Goal: Task Accomplishment & Management: Complete application form

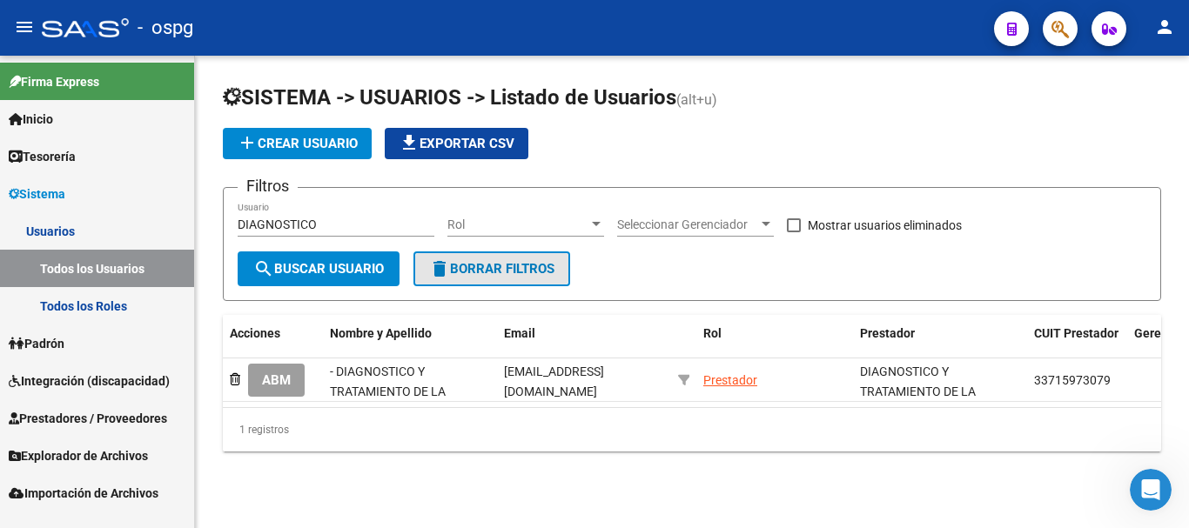
click at [526, 274] on span "delete Borrar Filtros" at bounding box center [491, 269] width 125 height 16
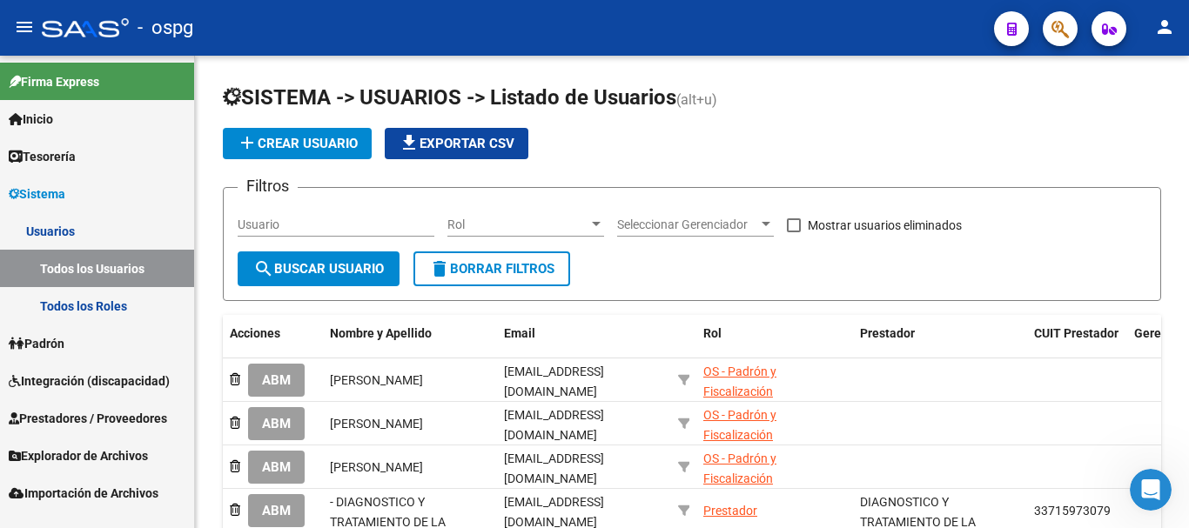
click at [45, 389] on span "Integración (discapacidad)" at bounding box center [89, 381] width 161 height 19
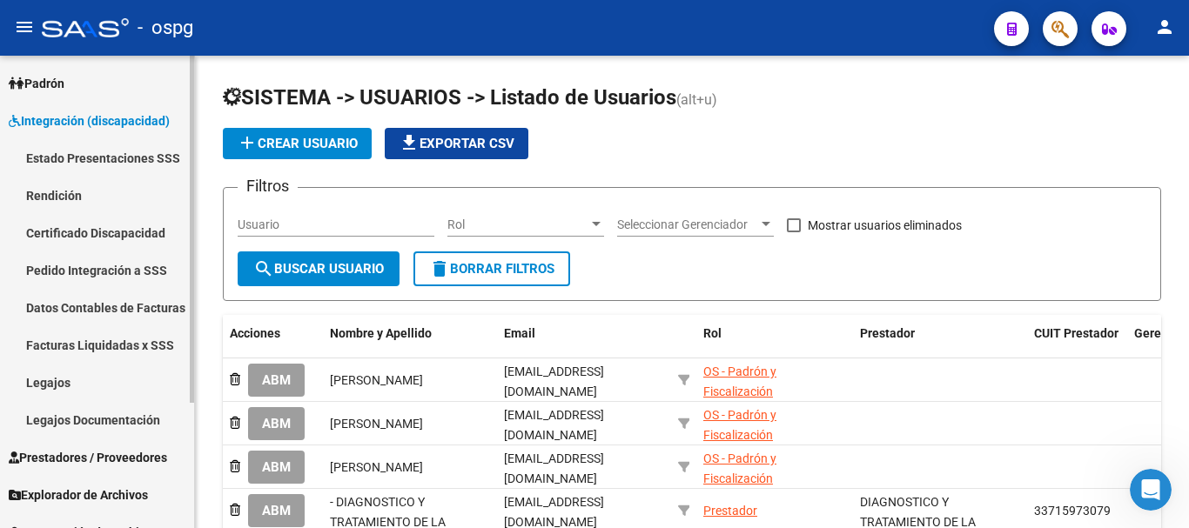
scroll to position [171, 0]
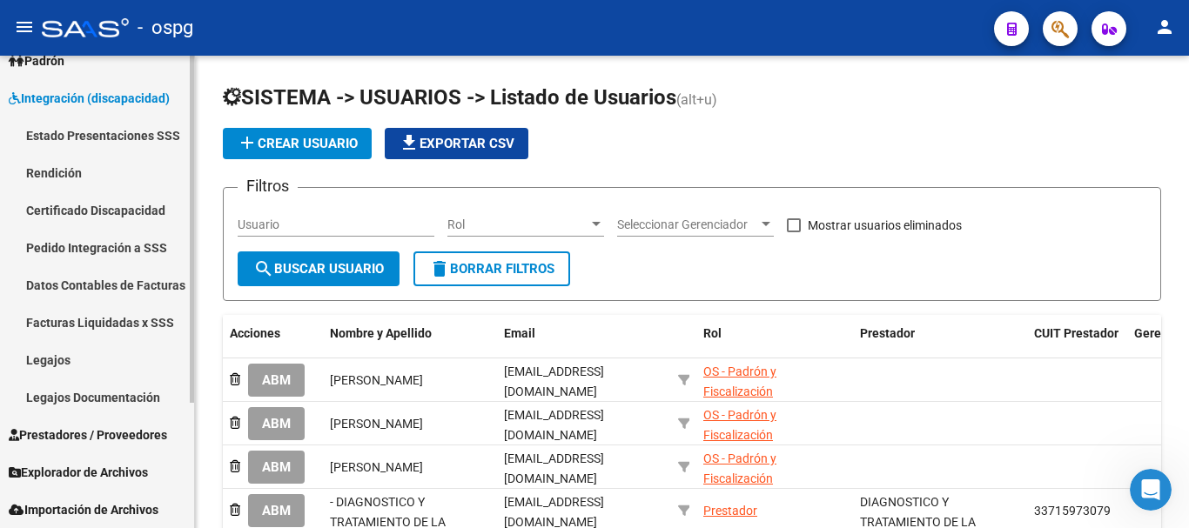
click at [90, 423] on link "Prestadores / Proveedores" at bounding box center [97, 434] width 194 height 37
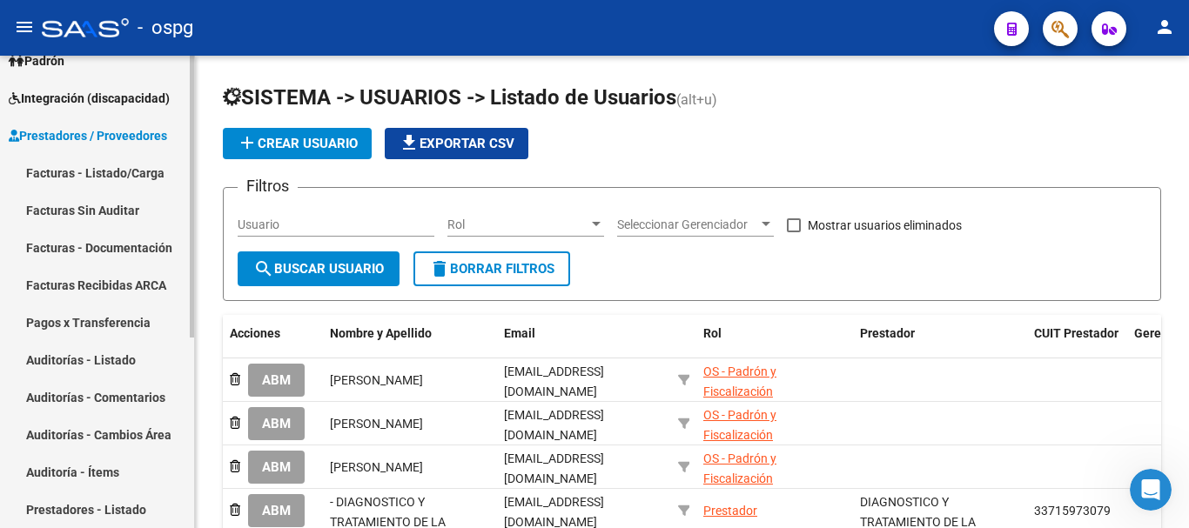
click at [121, 187] on link "Facturas - Listado/Carga" at bounding box center [97, 172] width 194 height 37
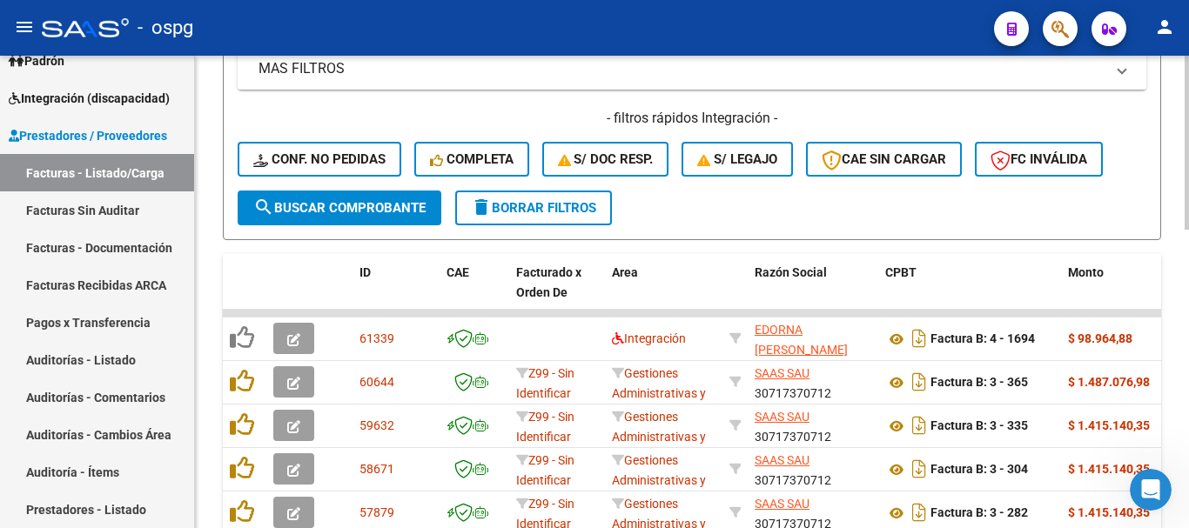
scroll to position [522, 0]
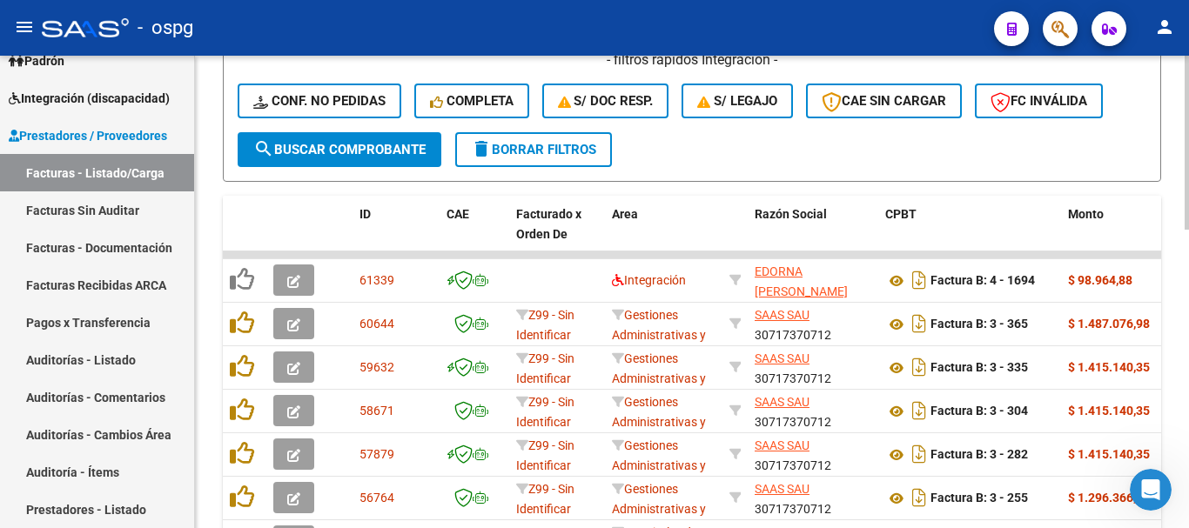
click at [558, 150] on span "delete Borrar Filtros" at bounding box center [533, 150] width 125 height 16
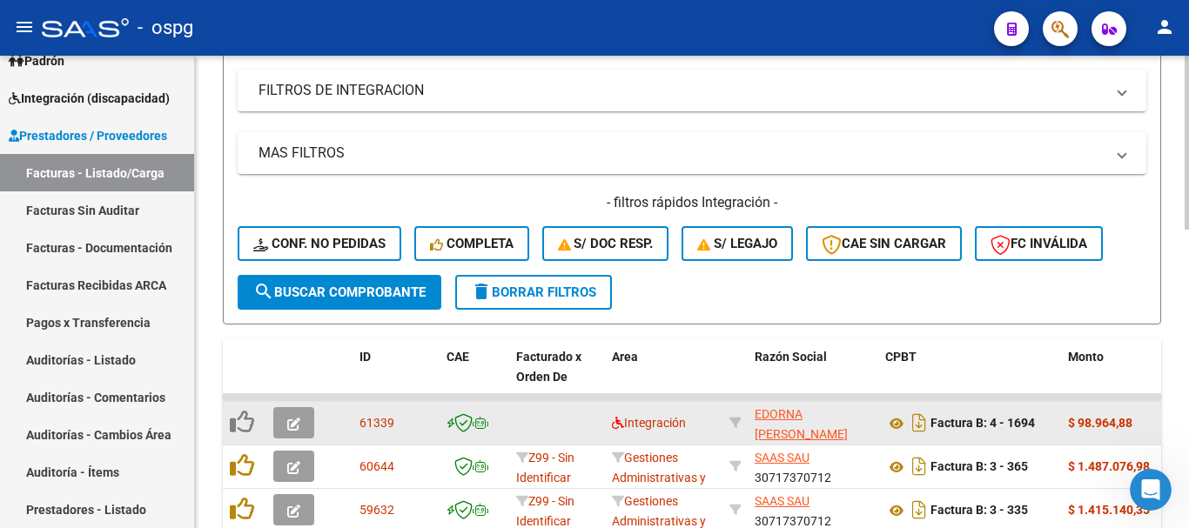
scroll to position [373, 0]
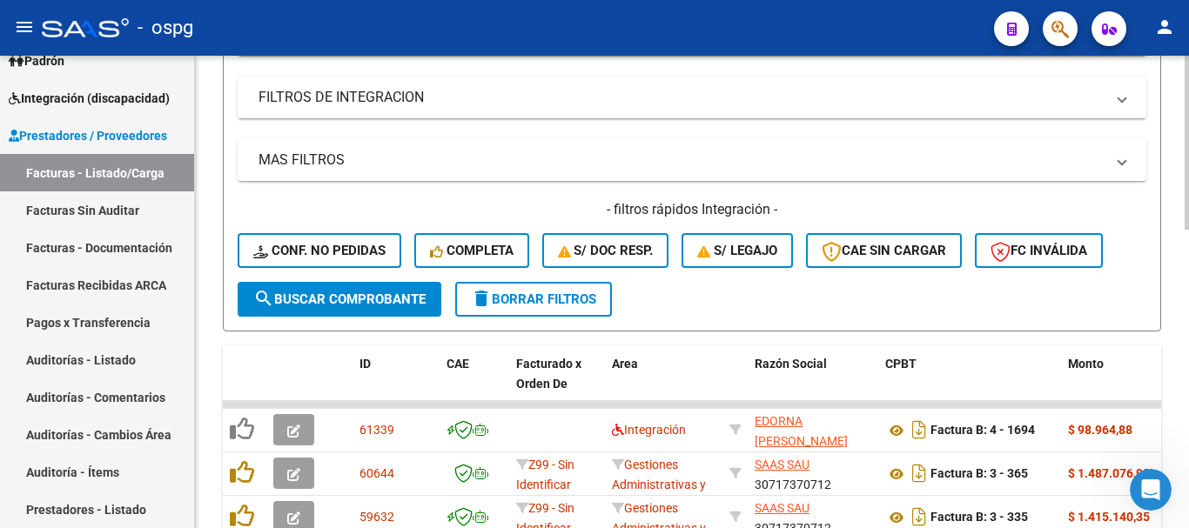
click at [521, 303] on span "delete Borrar Filtros" at bounding box center [533, 300] width 125 height 16
click at [521, 296] on span "delete Borrar Filtros" at bounding box center [533, 300] width 125 height 16
click at [553, 299] on span "delete Borrar Filtros" at bounding box center [533, 300] width 125 height 16
click at [84, 106] on span "Integración (discapacidad)" at bounding box center [89, 98] width 161 height 19
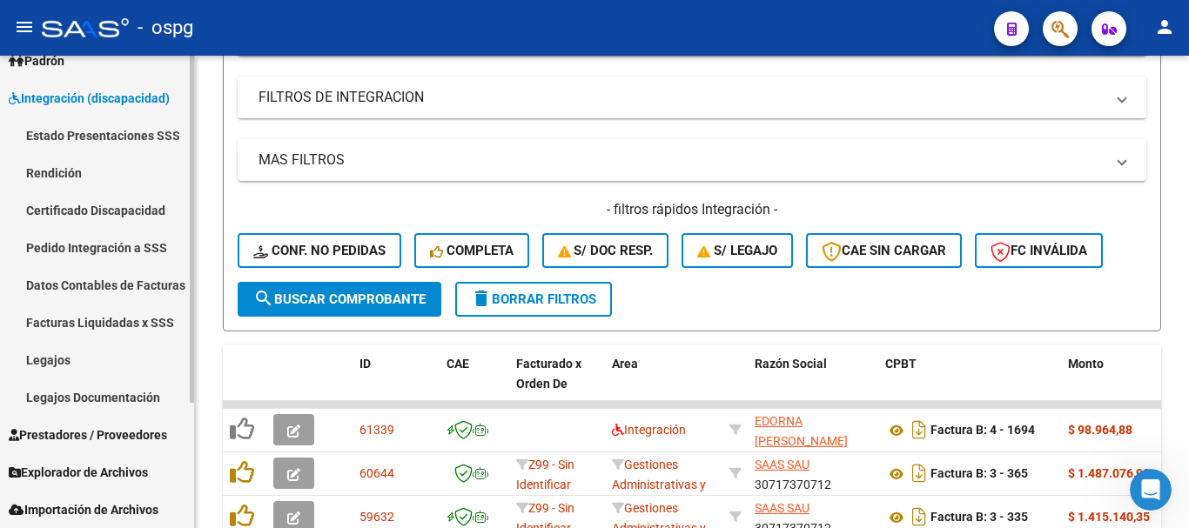
scroll to position [84, 0]
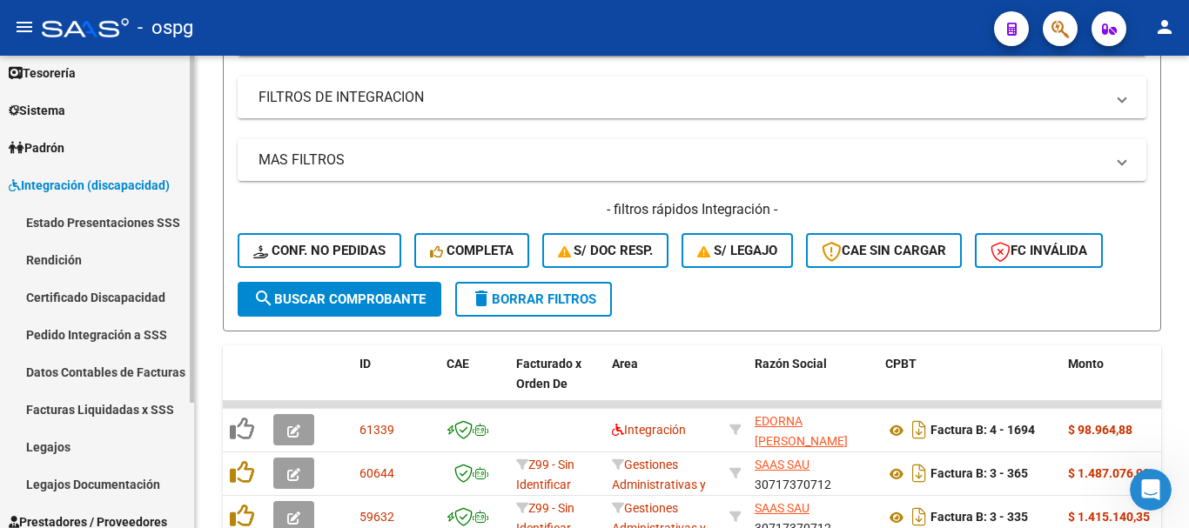
click at [64, 141] on span "Padrón" at bounding box center [37, 147] width 56 height 19
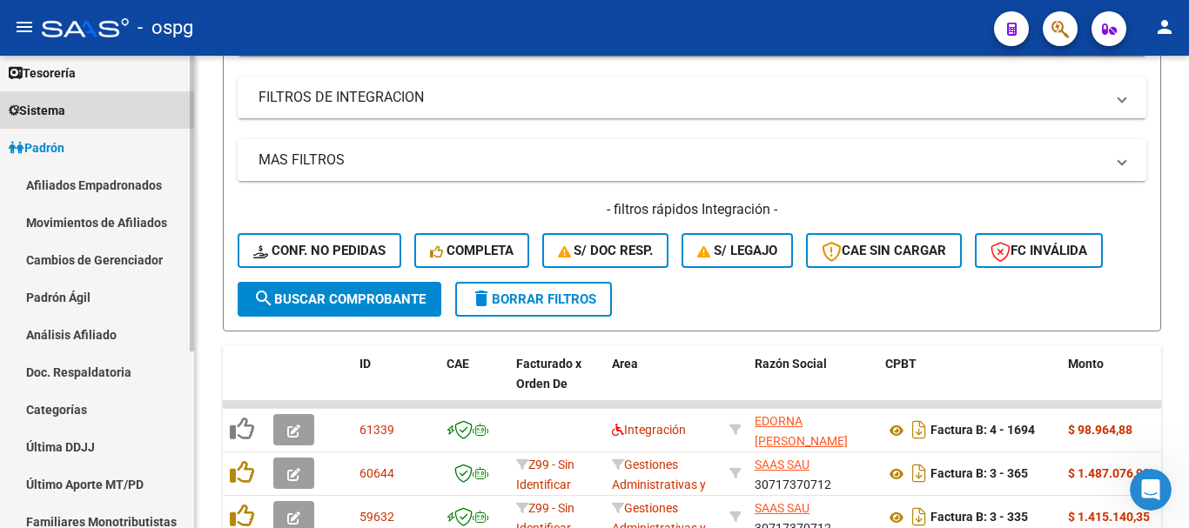
click at [91, 104] on link "Sistema" at bounding box center [97, 109] width 194 height 37
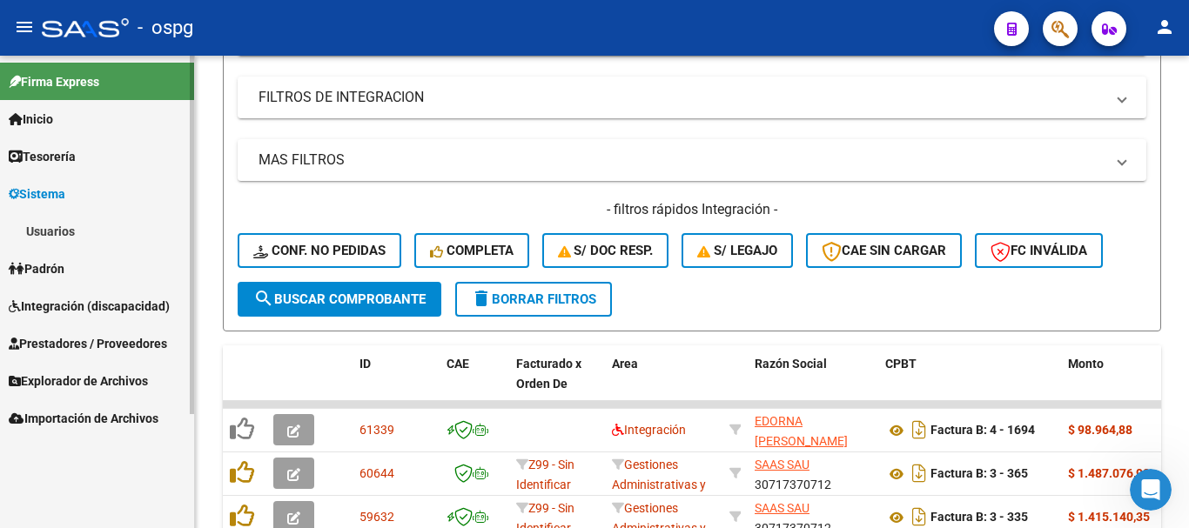
scroll to position [0, 0]
click at [77, 226] on link "Usuarios" at bounding box center [97, 230] width 194 height 37
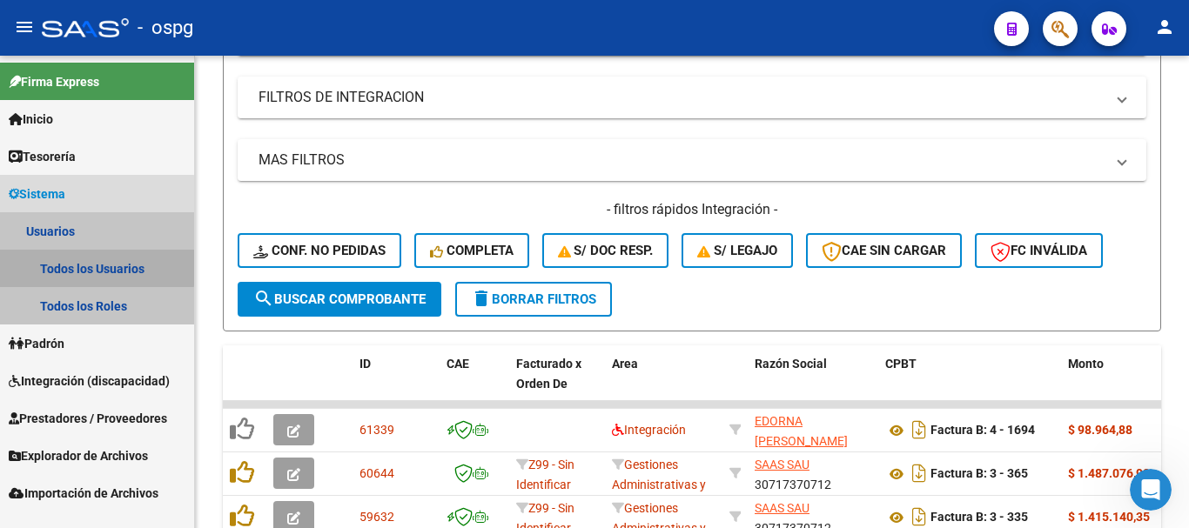
click at [90, 267] on link "Todos los Usuarios" at bounding box center [97, 268] width 194 height 37
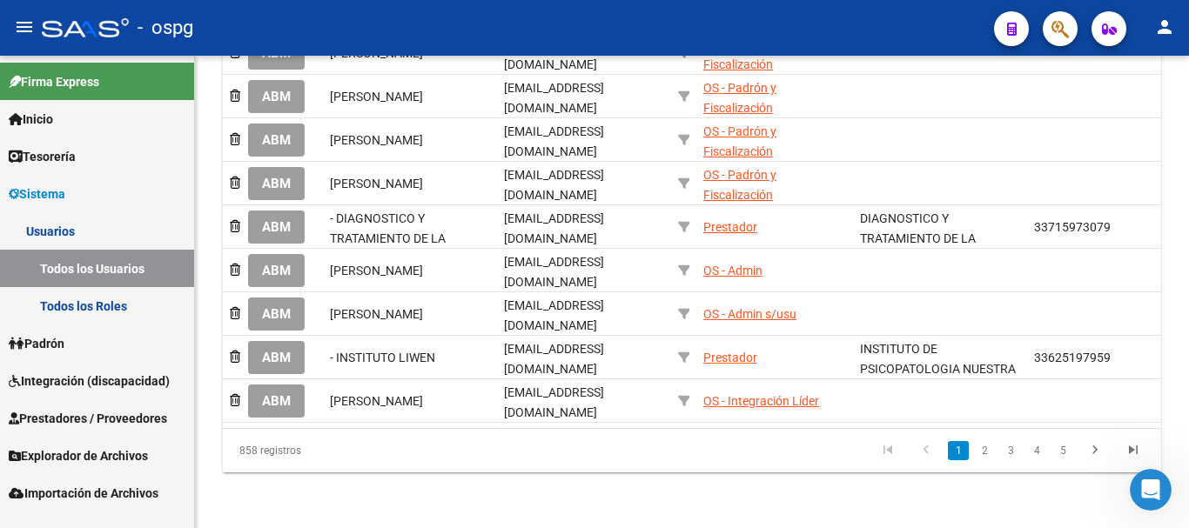
click at [70, 425] on span "Prestadores / Proveedores" at bounding box center [88, 418] width 158 height 19
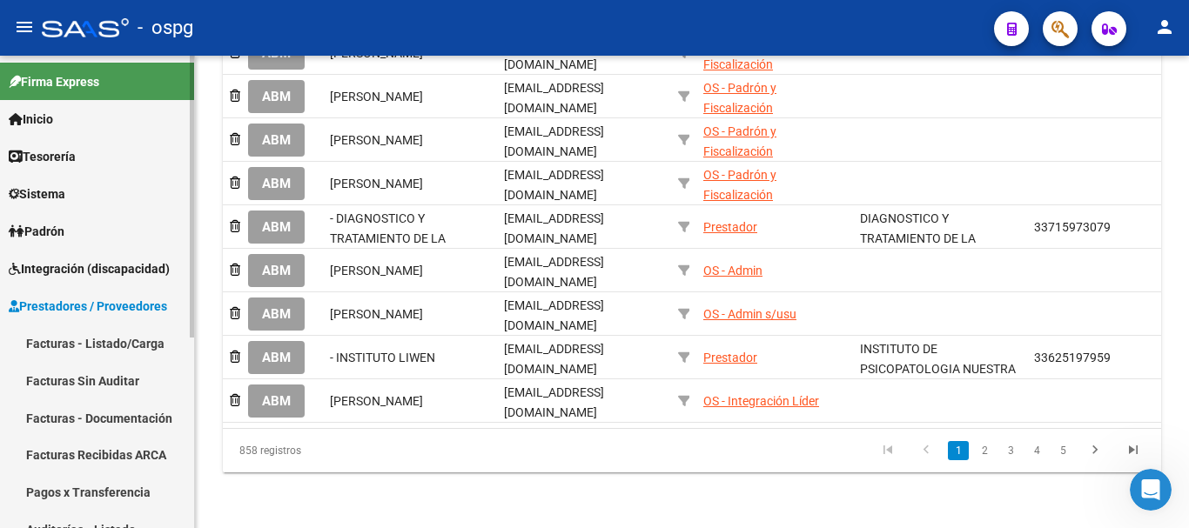
click at [79, 350] on link "Facturas - Listado/Carga" at bounding box center [97, 343] width 194 height 37
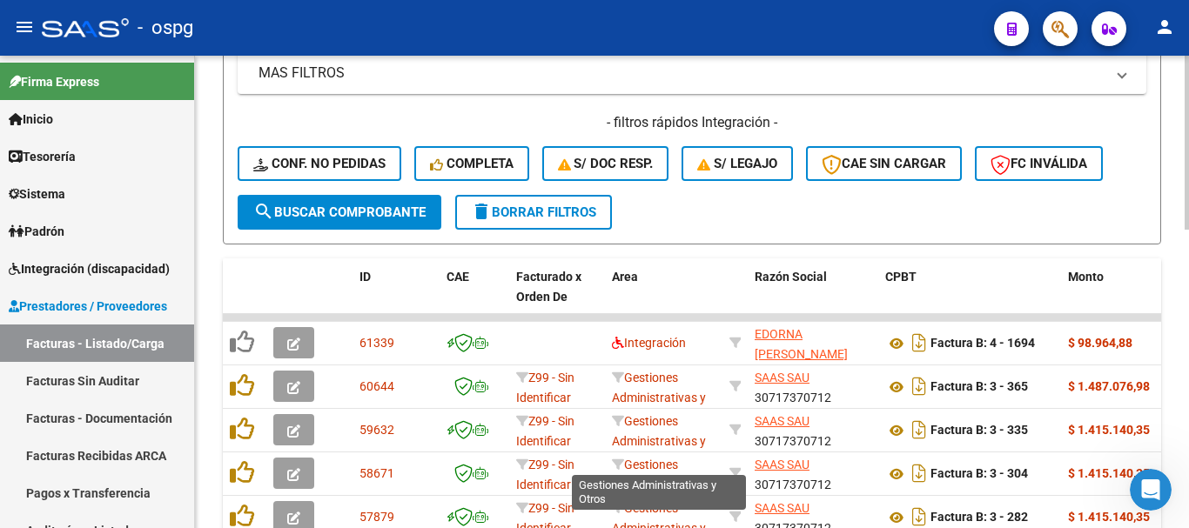
scroll to position [286, 0]
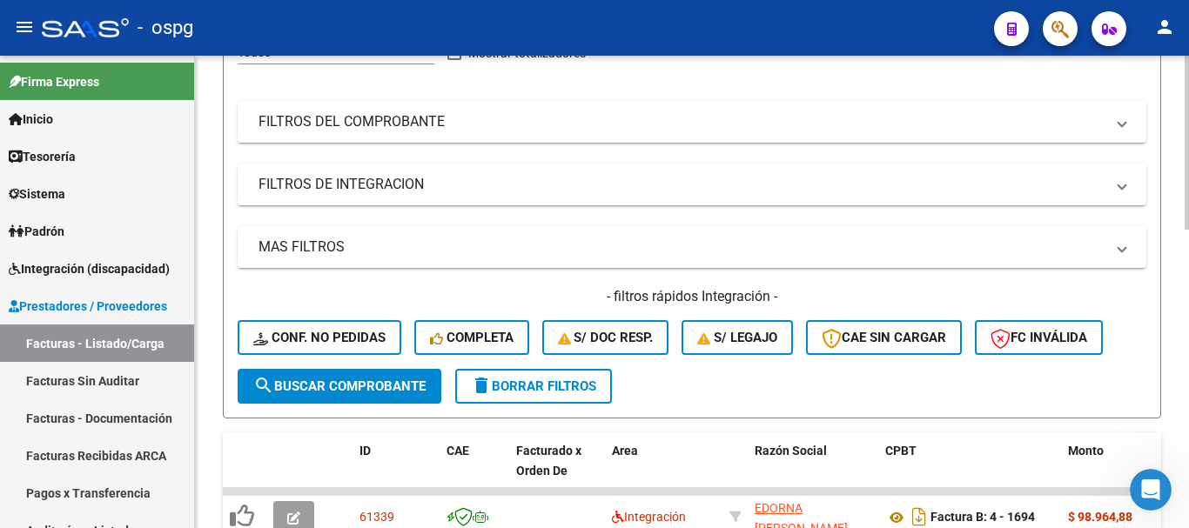
click at [547, 395] on button "delete Borrar Filtros" at bounding box center [533, 386] width 157 height 35
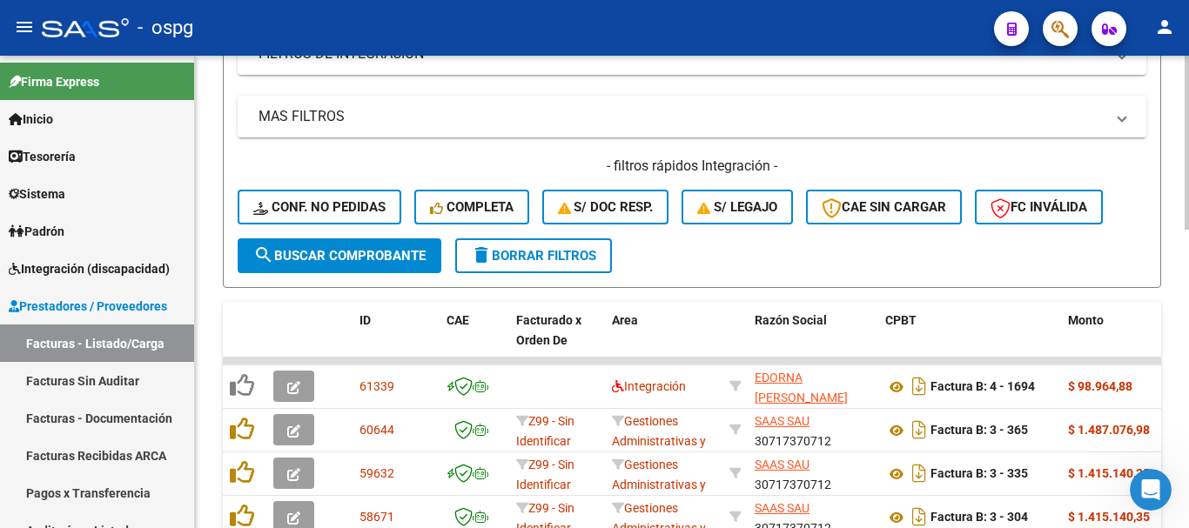
scroll to position [373, 0]
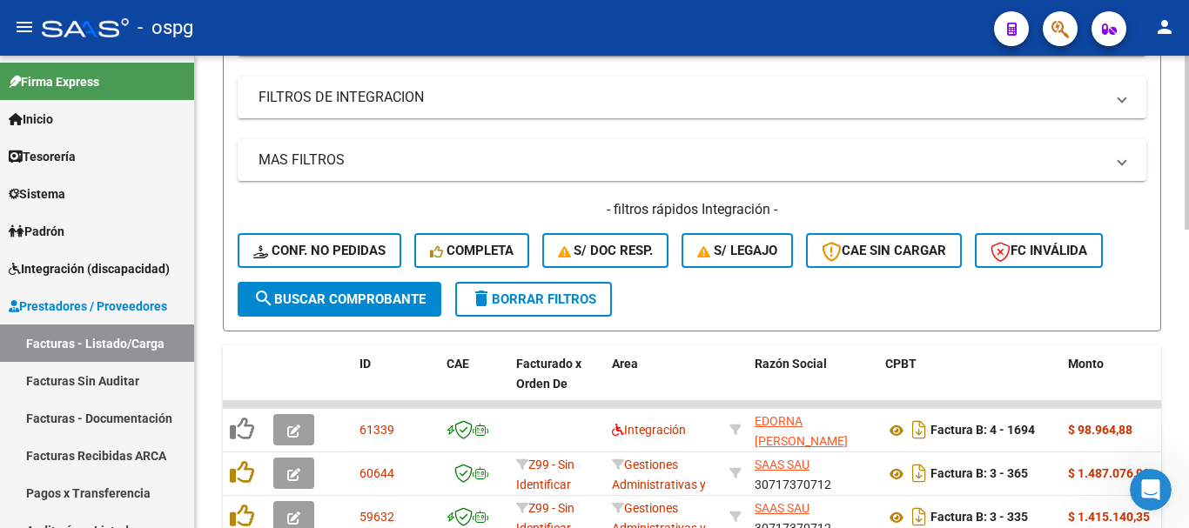
click at [549, 294] on span "delete Borrar Filtros" at bounding box center [533, 300] width 125 height 16
click at [515, 303] on span "delete Borrar Filtros" at bounding box center [533, 300] width 125 height 16
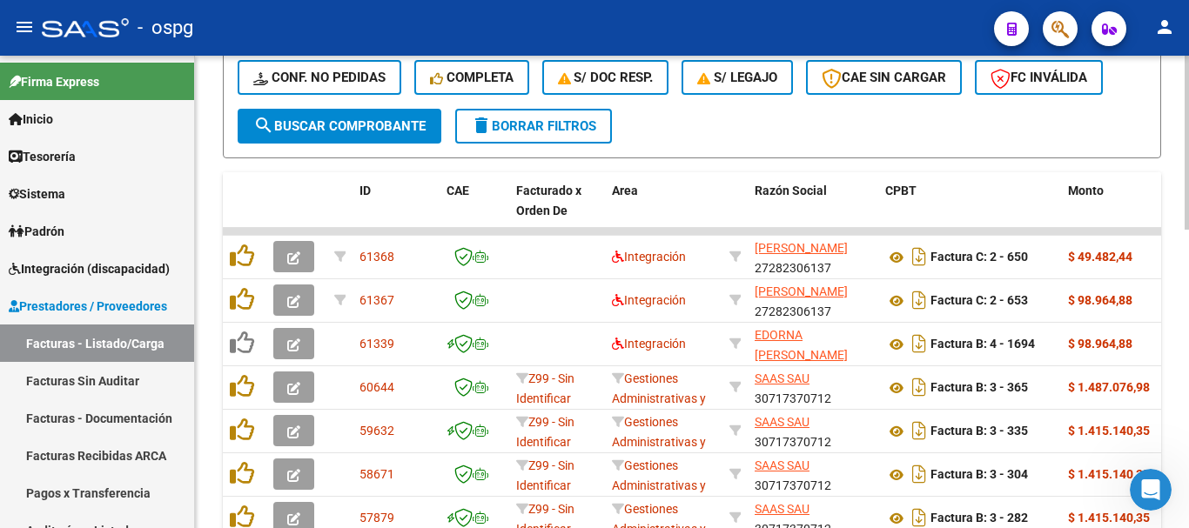
scroll to position [547, 0]
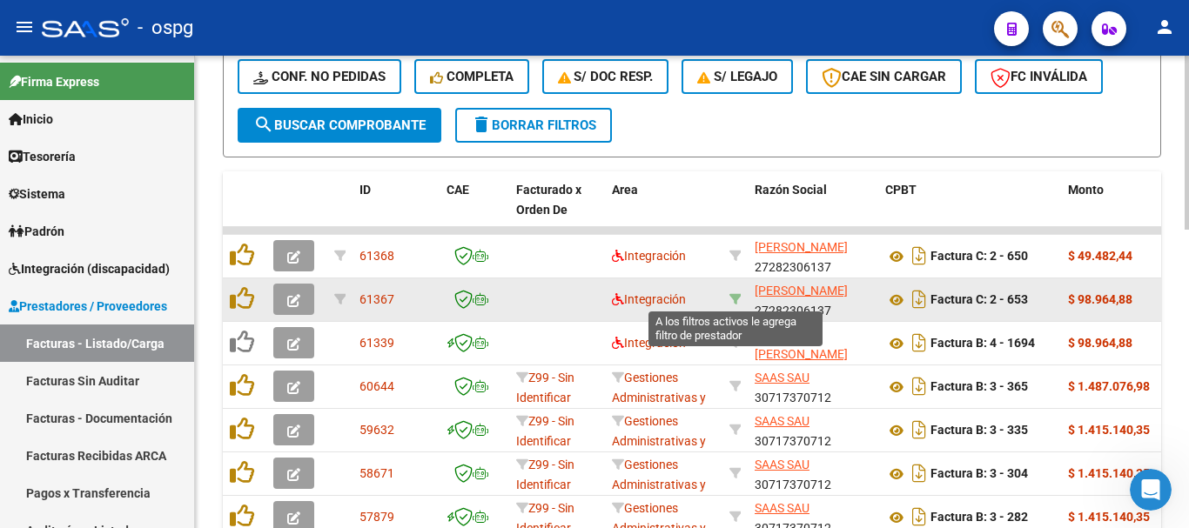
click at [736, 295] on icon at bounding box center [735, 299] width 12 height 12
type input "27282306137"
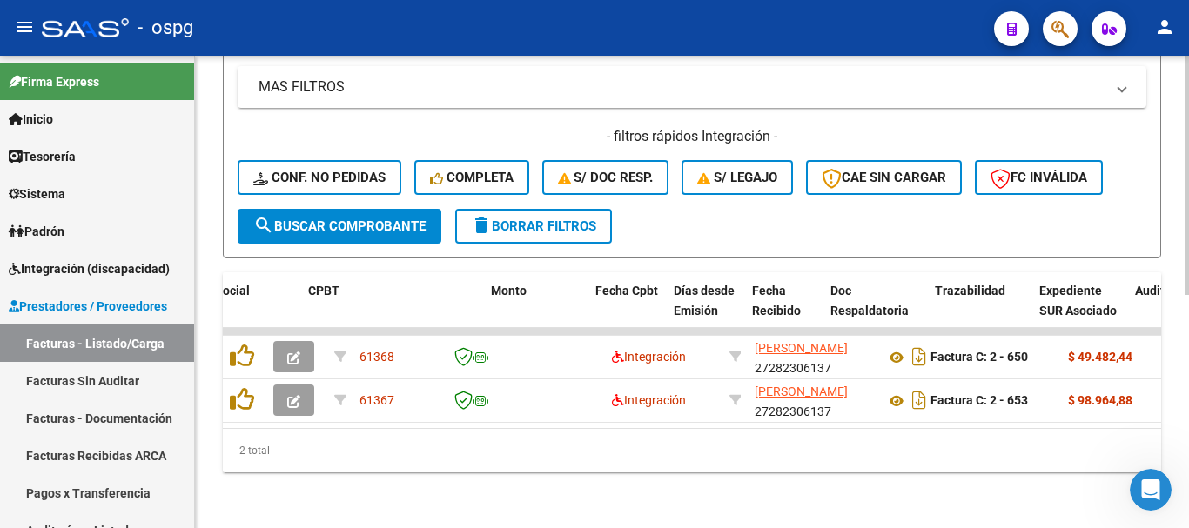
scroll to position [0, 577]
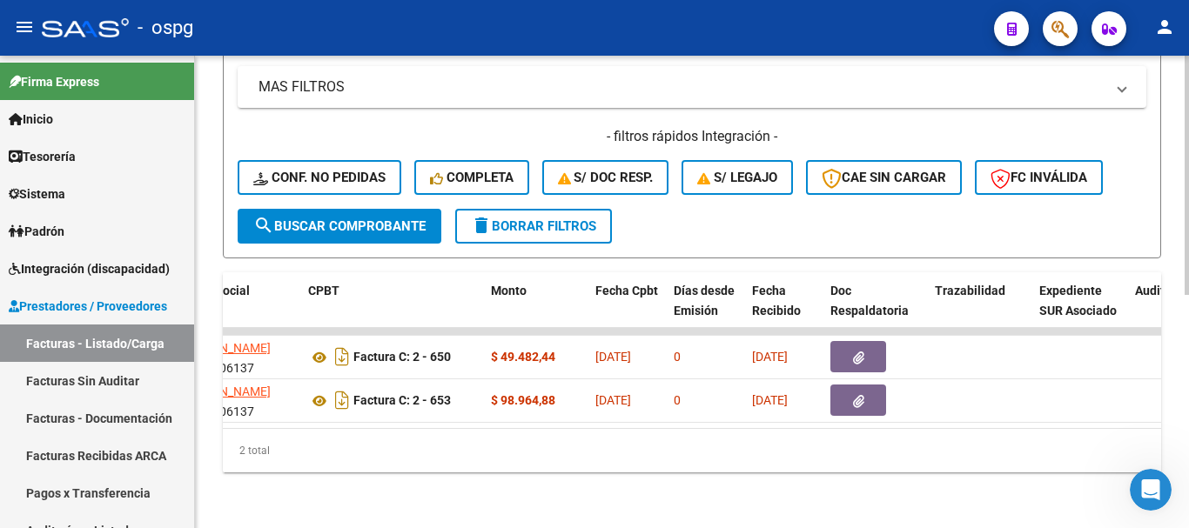
drag, startPoint x: 498, startPoint y: 437, endPoint x: 533, endPoint y: 437, distance: 34.8
click at [499, 437] on div "2 total" at bounding box center [692, 451] width 938 height 44
click at [533, 437] on div "2 total" at bounding box center [692, 451] width 938 height 44
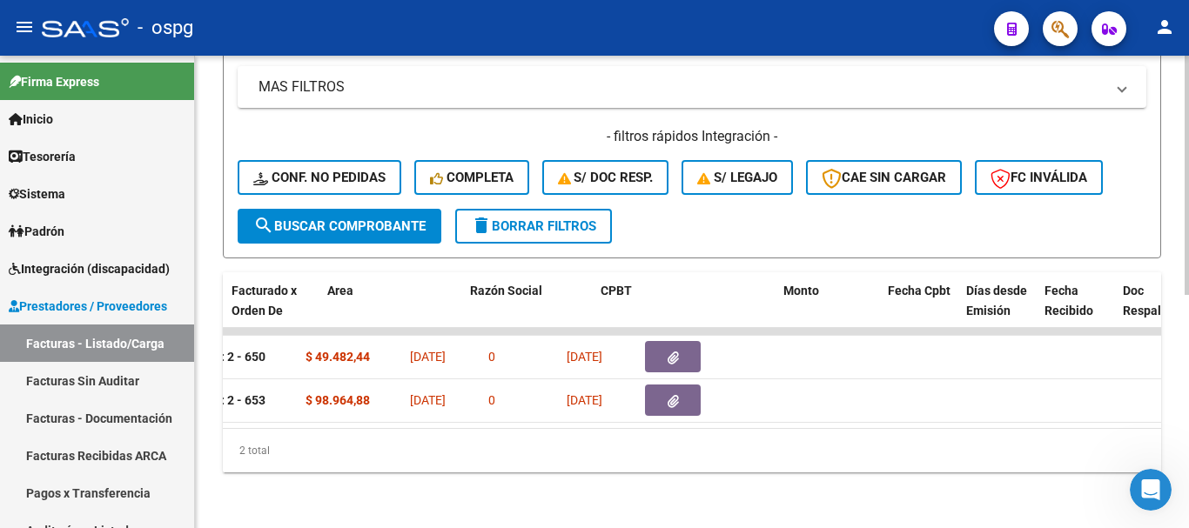
scroll to position [0, 0]
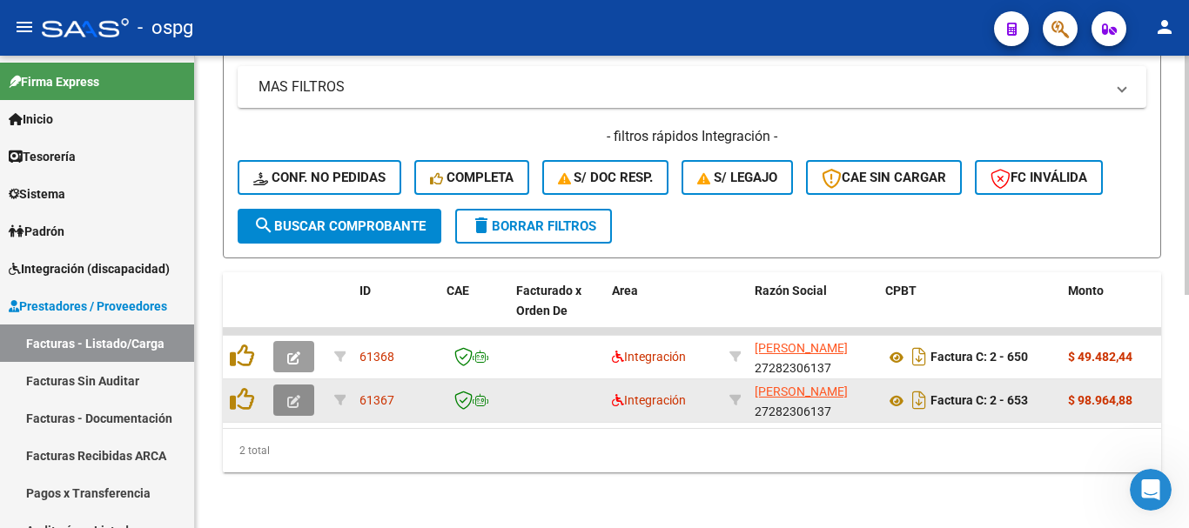
click at [293, 395] on icon "button" at bounding box center [293, 401] width 13 height 13
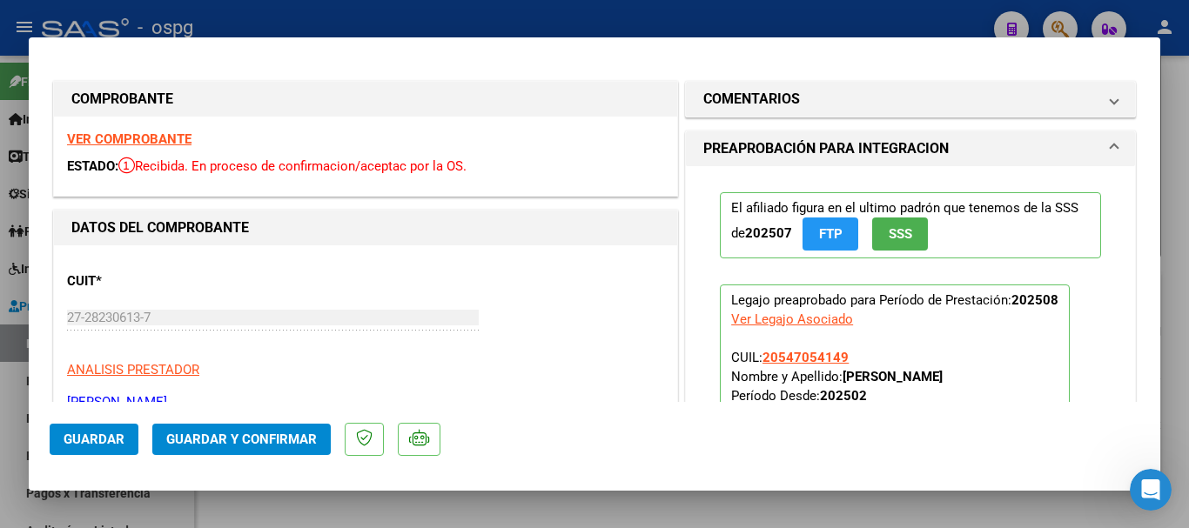
click at [157, 140] on strong "VER COMPROBANTE" at bounding box center [129, 139] width 124 height 16
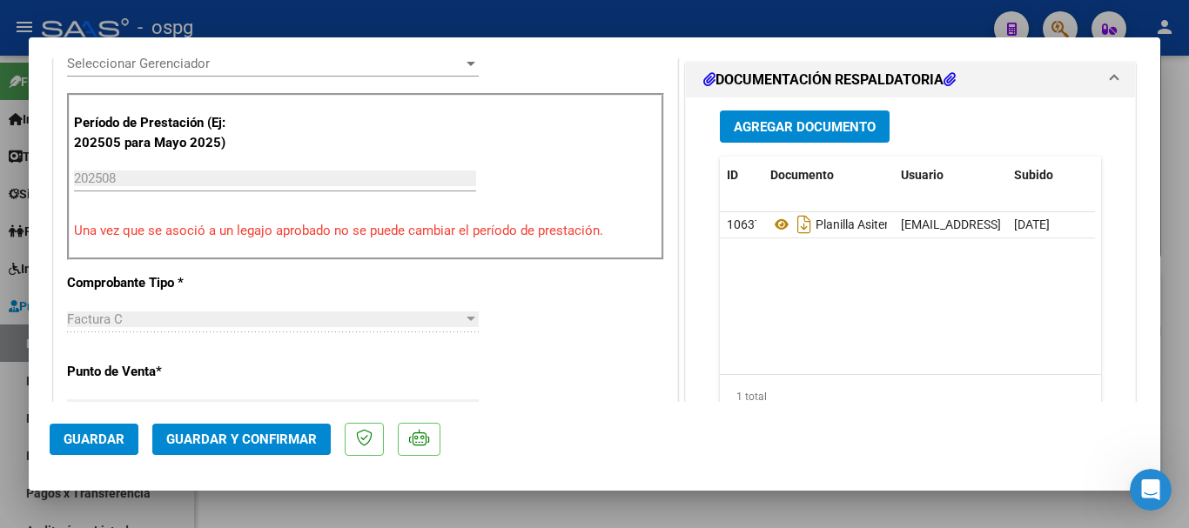
scroll to position [522, 0]
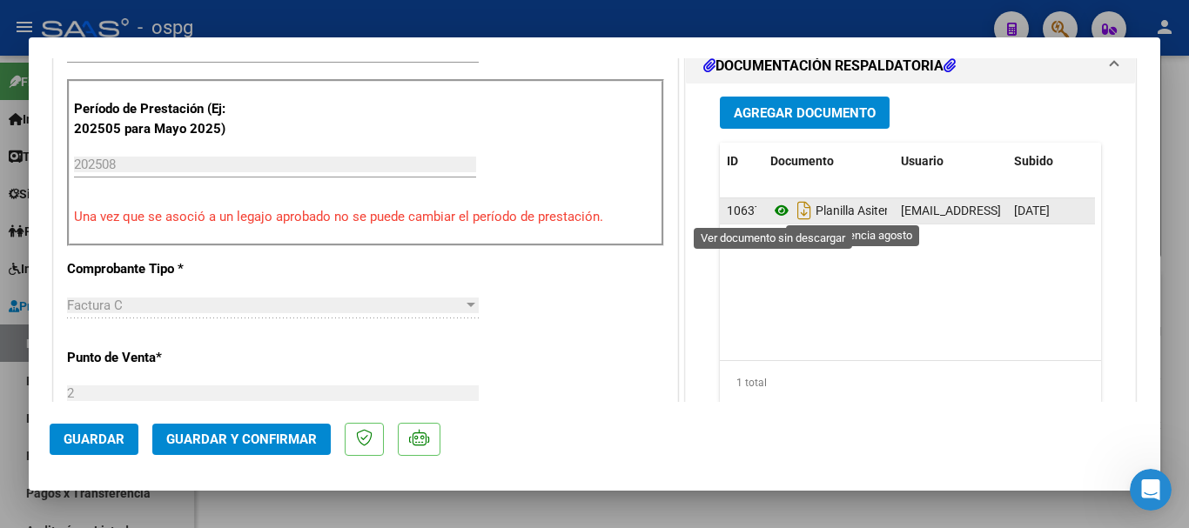
click at [772, 209] on icon at bounding box center [781, 210] width 23 height 21
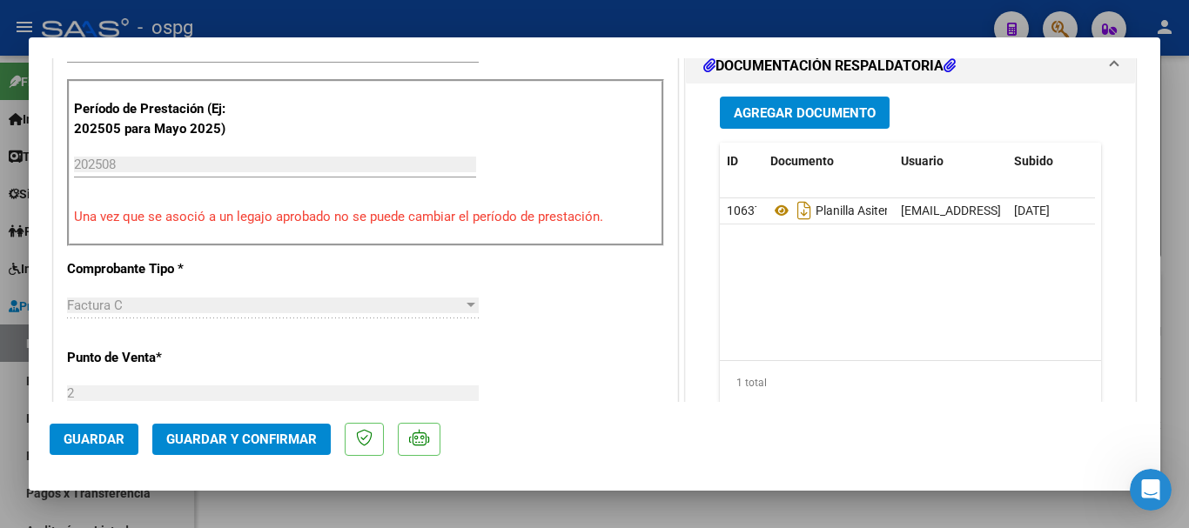
click at [1177, 305] on div at bounding box center [594, 264] width 1189 height 528
type input "$ 0,00"
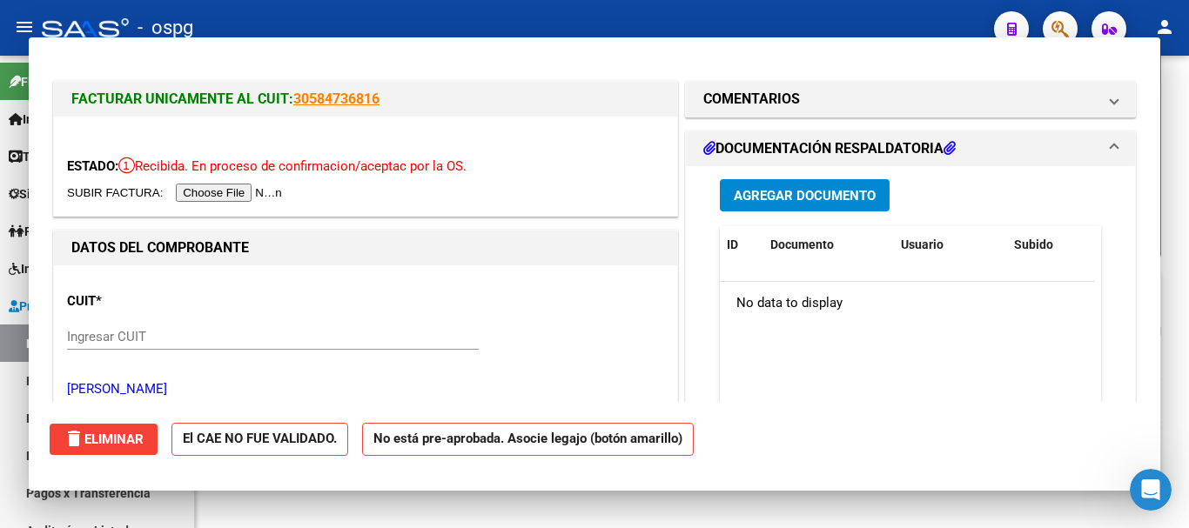
scroll to position [460, 0]
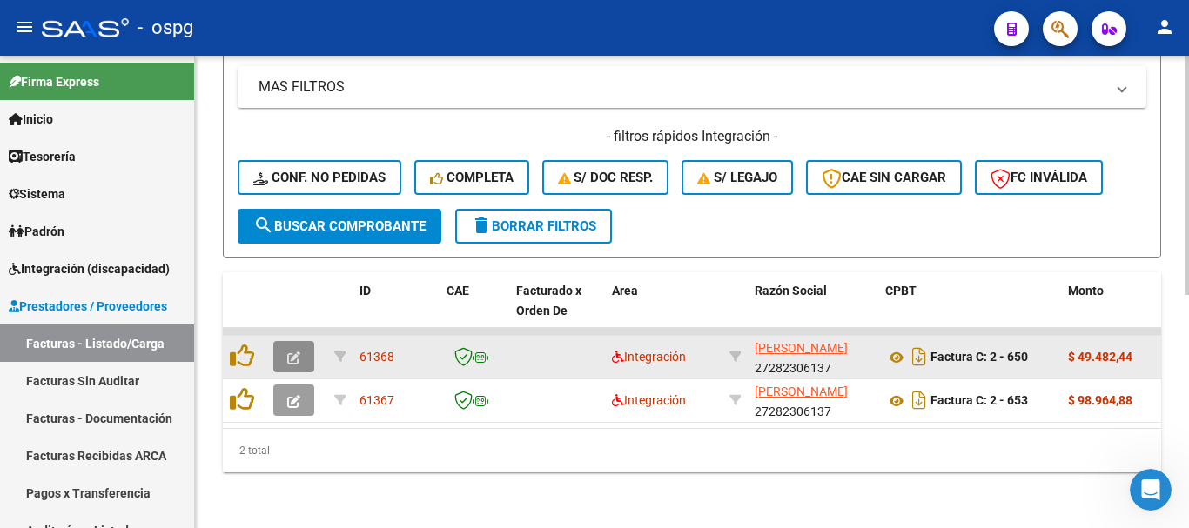
click at [292, 352] on icon "button" at bounding box center [293, 358] width 13 height 13
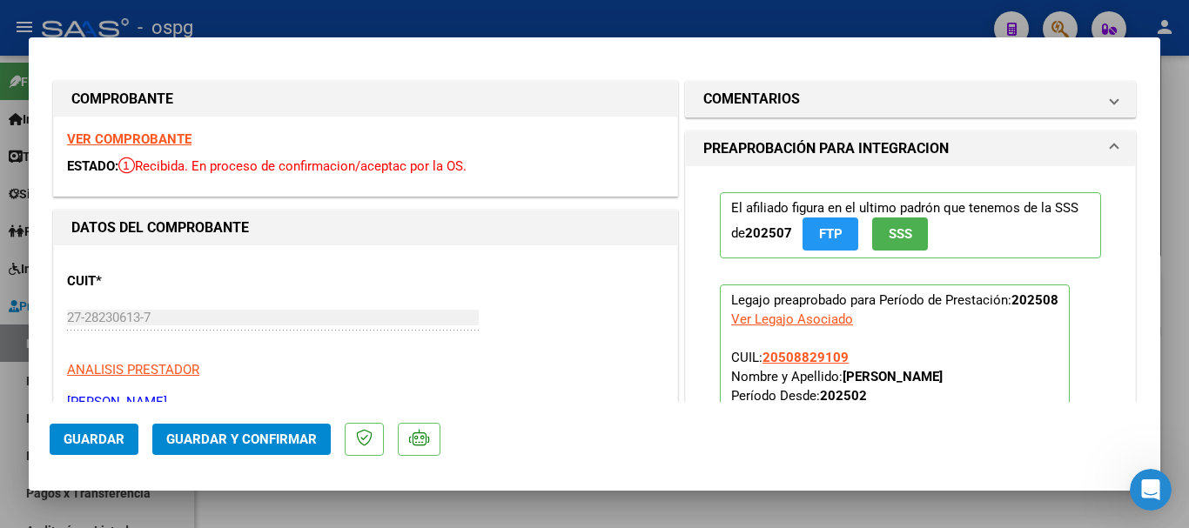
click at [139, 135] on strong "VER COMPROBANTE" at bounding box center [129, 139] width 124 height 16
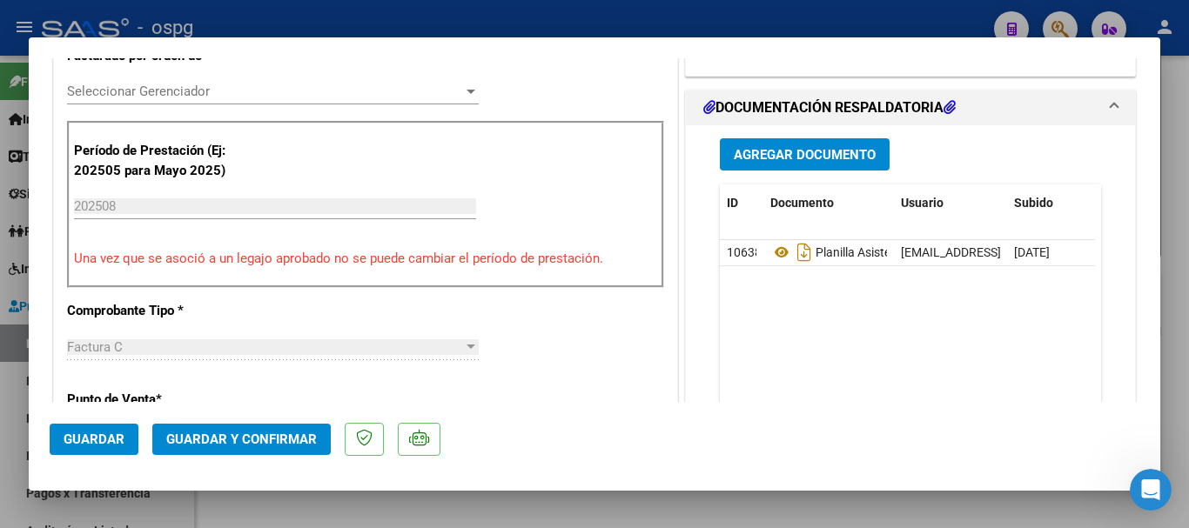
scroll to position [609, 0]
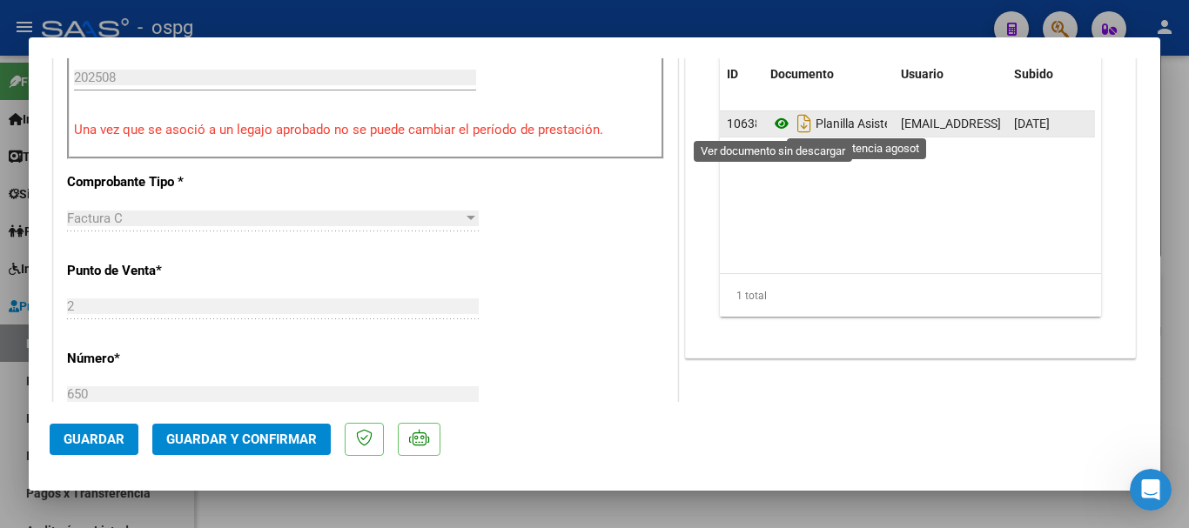
click at [774, 125] on icon at bounding box center [781, 123] width 23 height 21
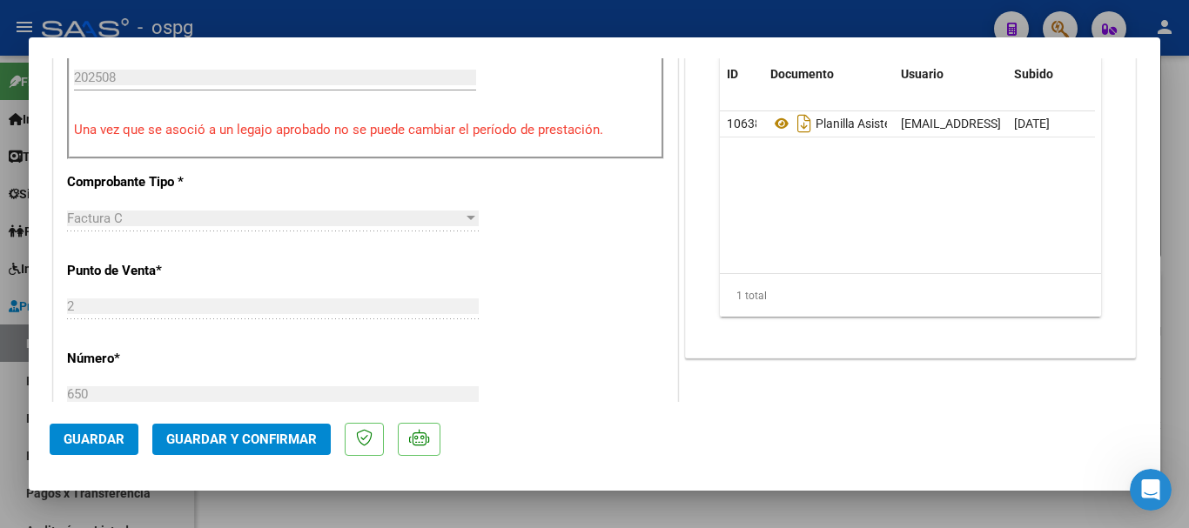
click at [1184, 360] on div at bounding box center [594, 264] width 1189 height 528
type input "$ 0,00"
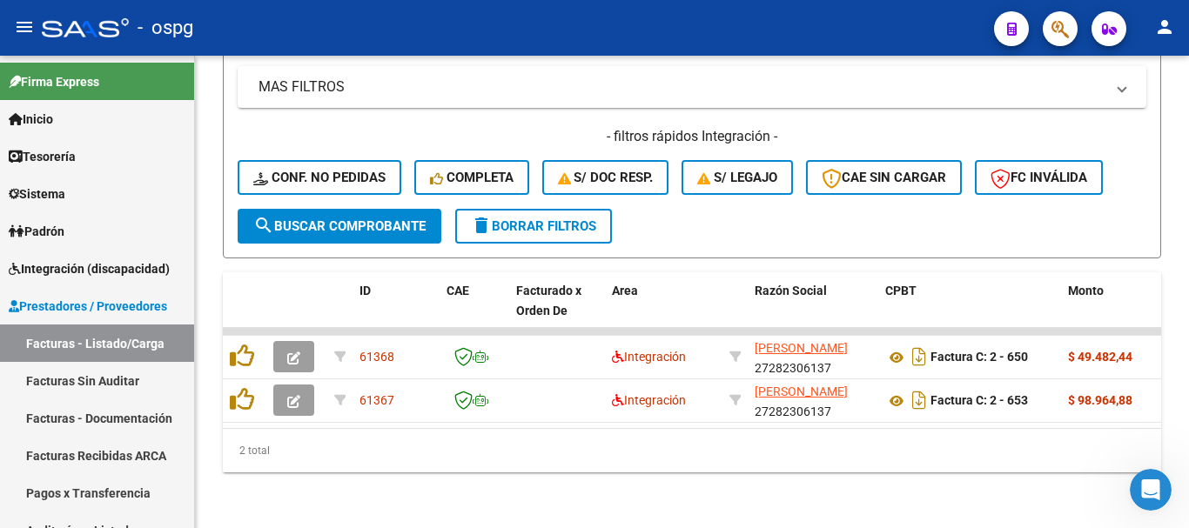
scroll to position [460, 0]
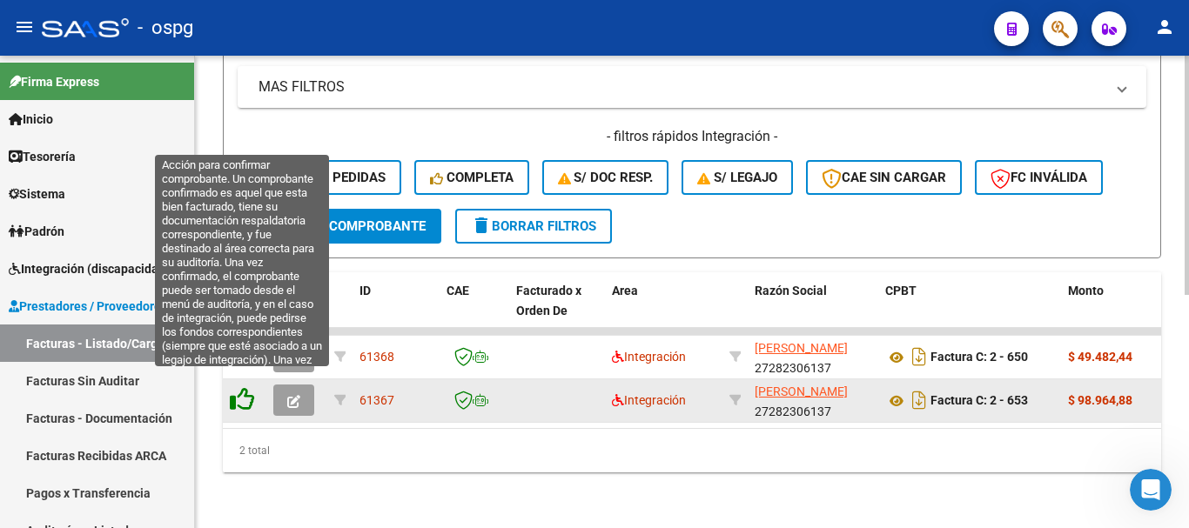
click at [244, 390] on icon at bounding box center [242, 399] width 24 height 24
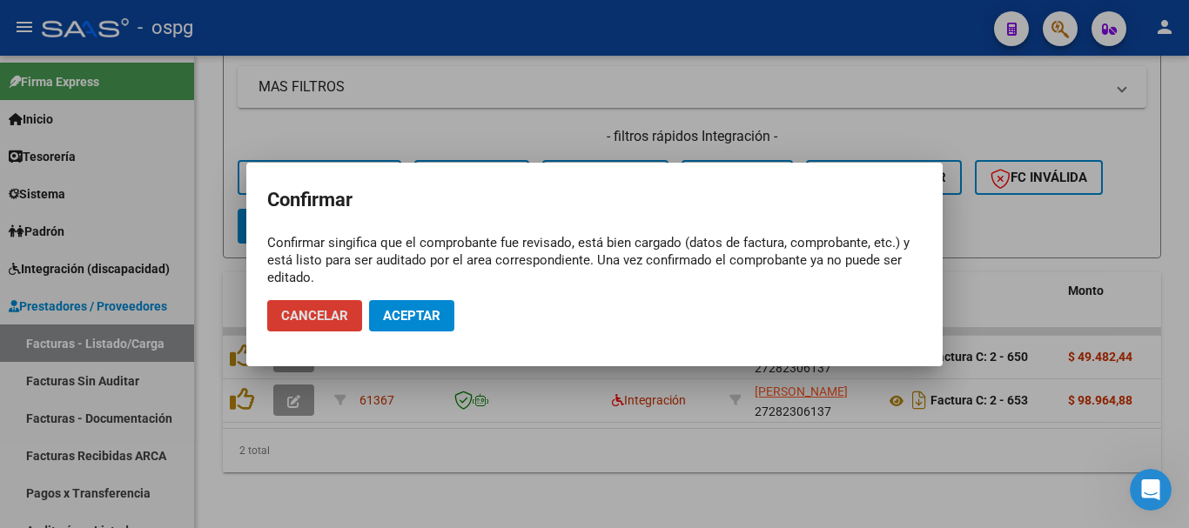
click at [400, 325] on button "Aceptar" at bounding box center [411, 315] width 85 height 31
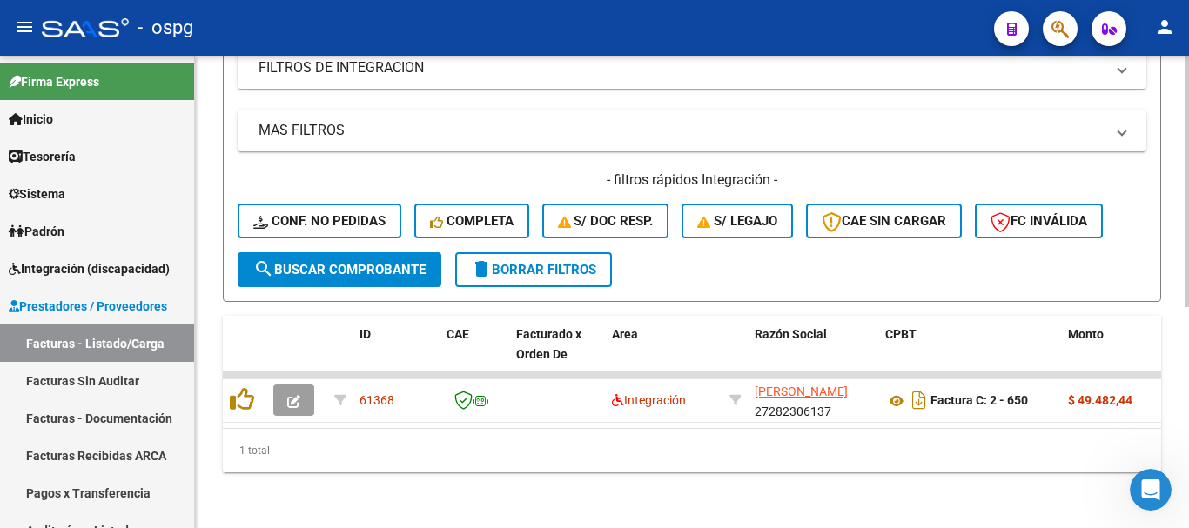
scroll to position [416, 0]
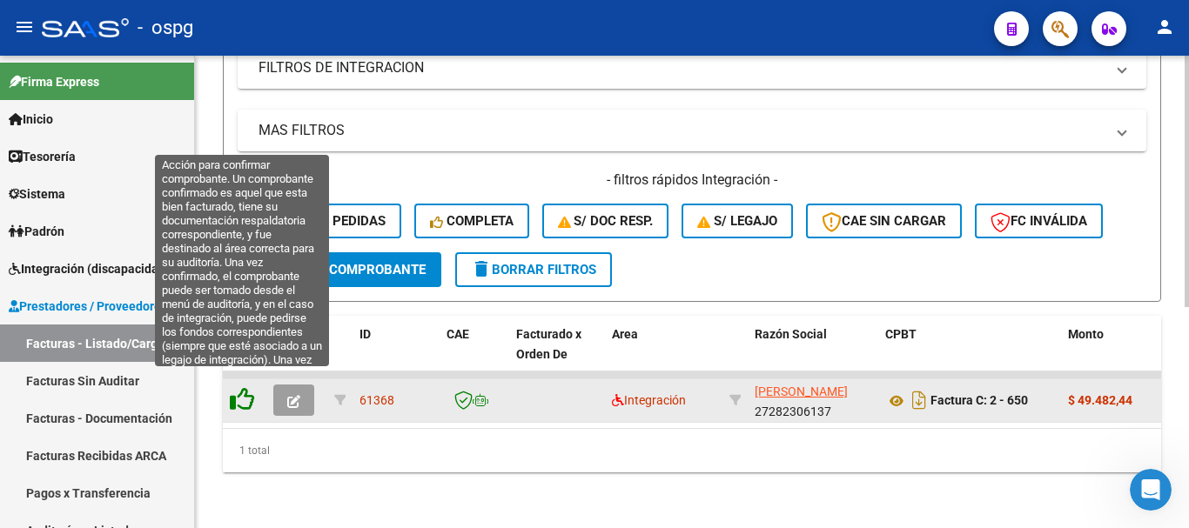
click at [241, 389] on icon at bounding box center [242, 399] width 24 height 24
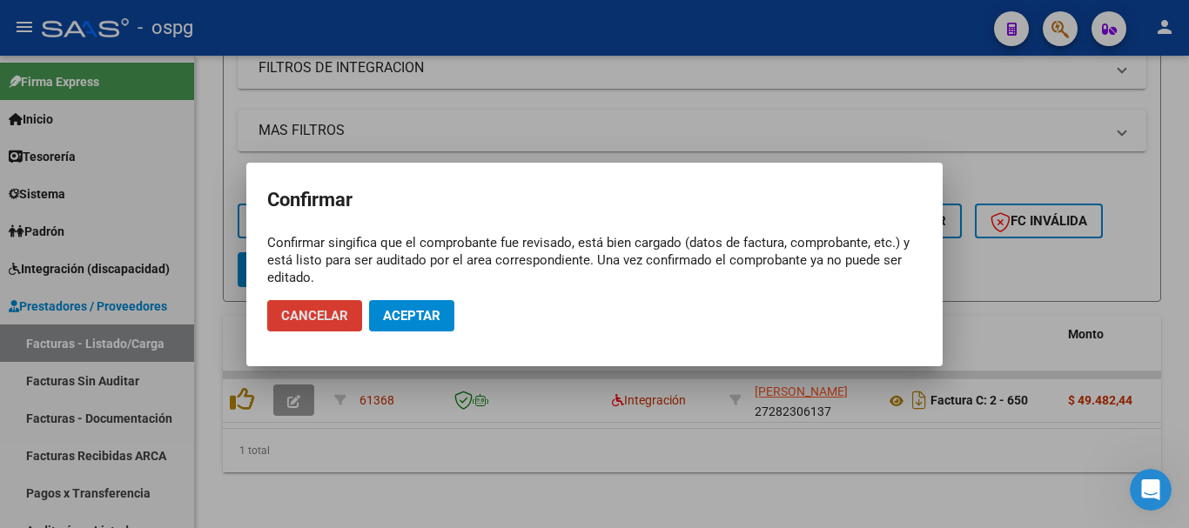
click at [417, 313] on span "Aceptar" at bounding box center [411, 316] width 57 height 16
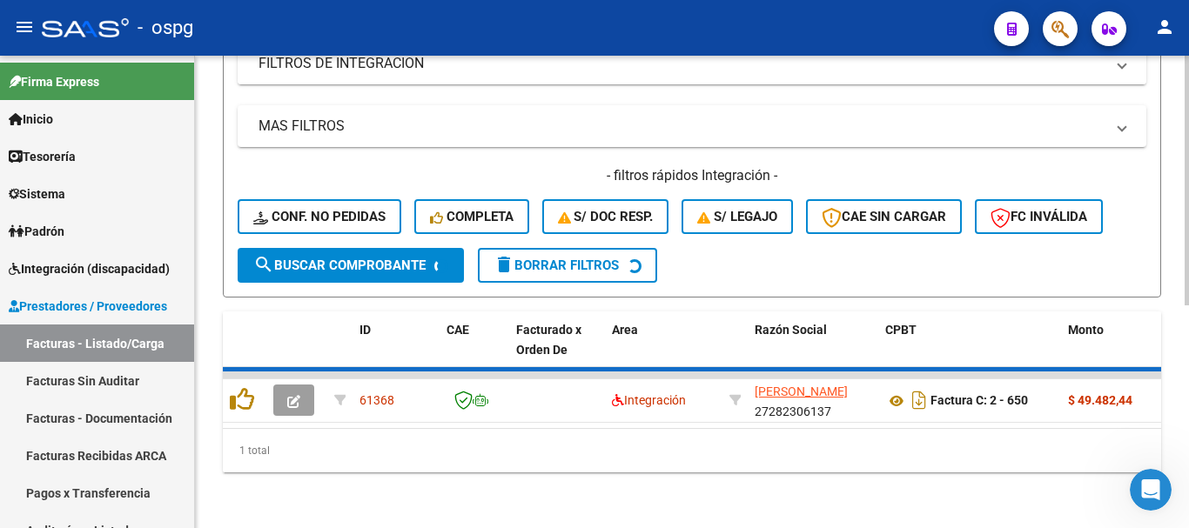
scroll to position [389, 0]
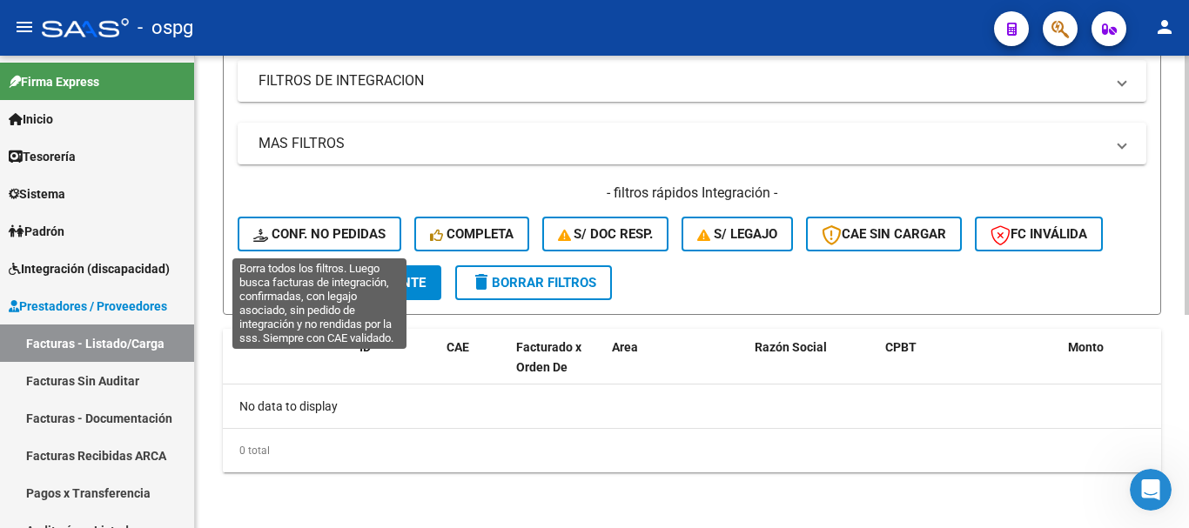
click at [331, 233] on span "Conf. no pedidas" at bounding box center [319, 234] width 132 height 16
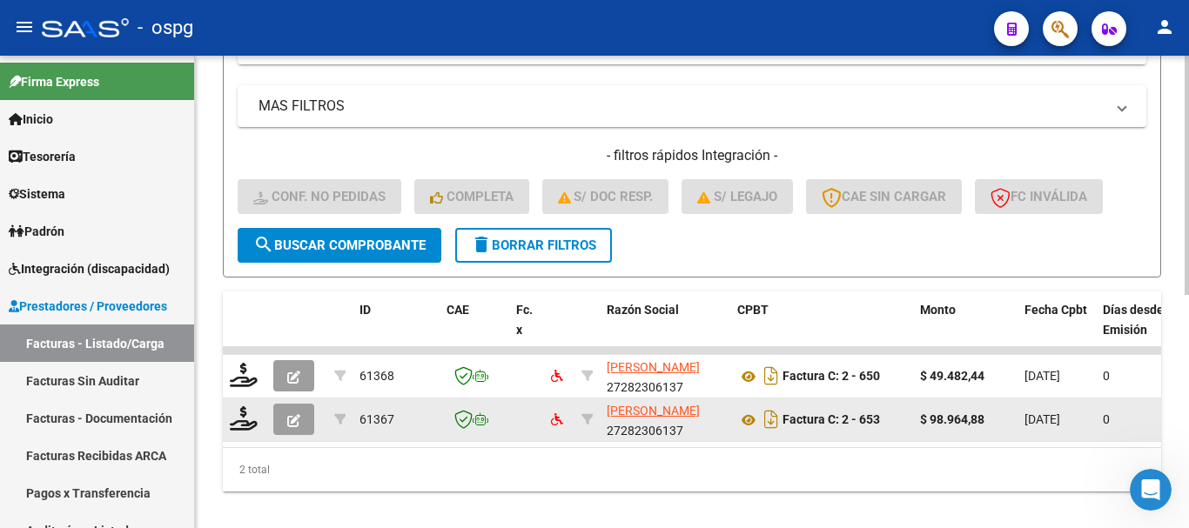
scroll to position [460, 0]
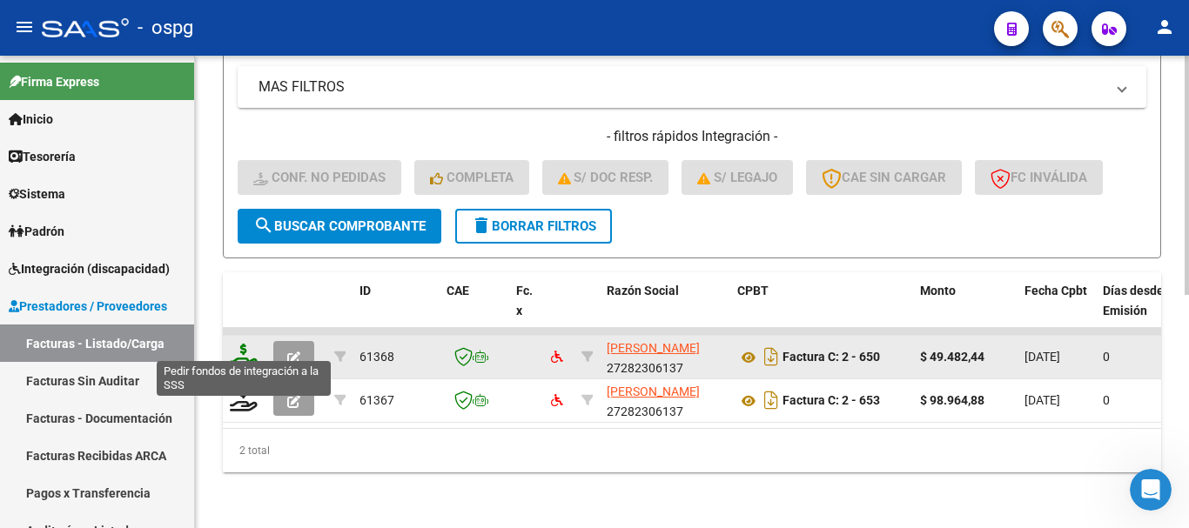
click at [242, 349] on icon at bounding box center [244, 356] width 28 height 24
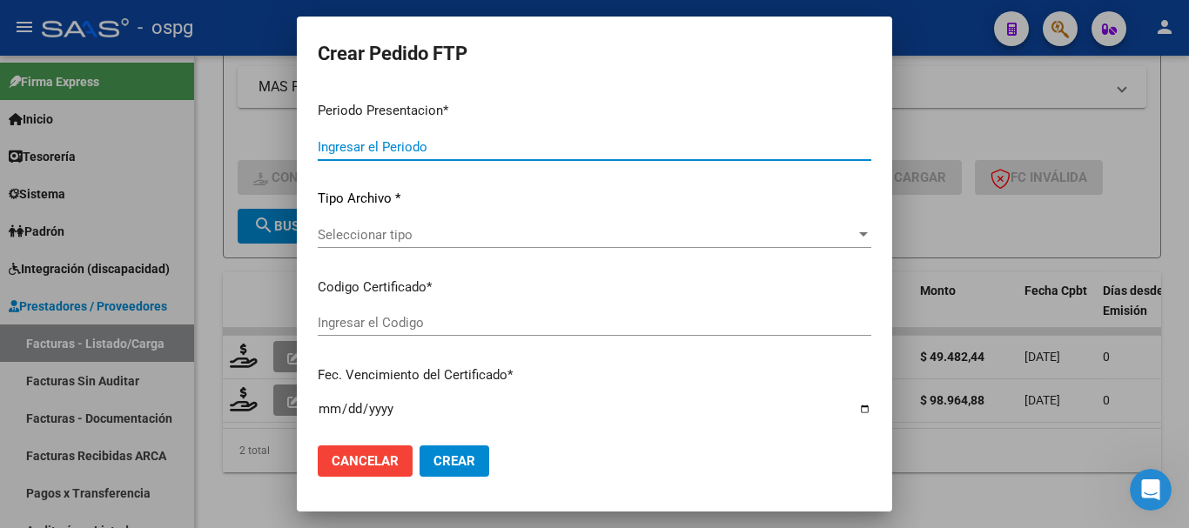
type input "202508"
type input "$ 49.482,44"
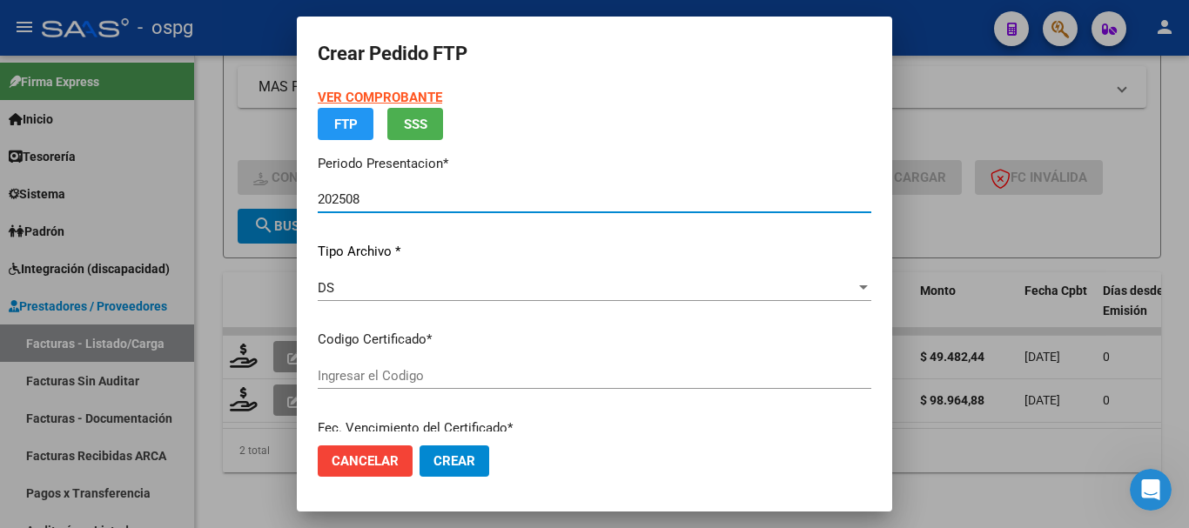
type input "1723838"
type input "[DATE]"
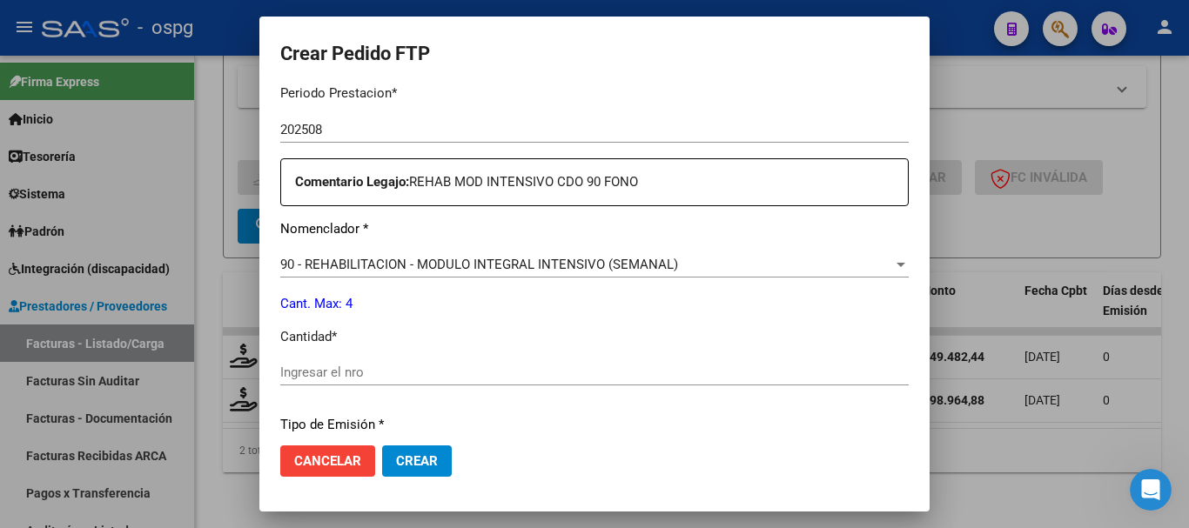
scroll to position [609, 0]
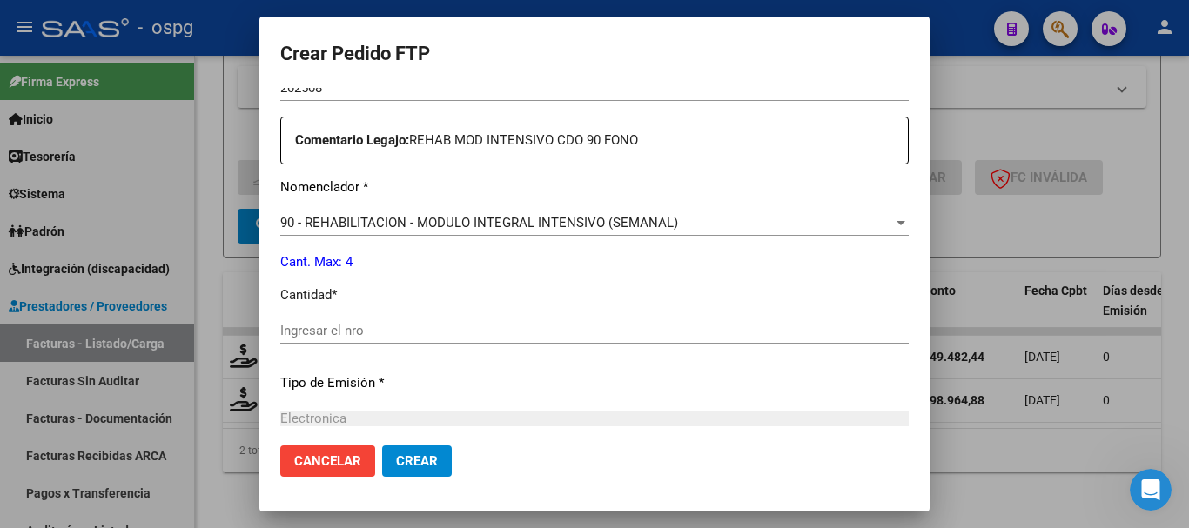
click at [537, 335] on input "Ingresar el nro" at bounding box center [594, 331] width 628 height 16
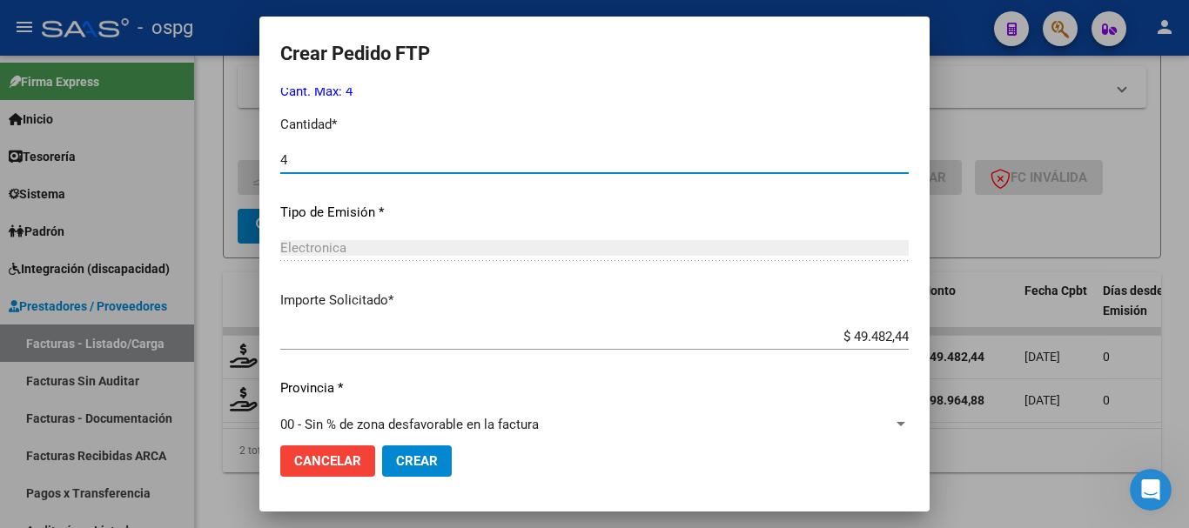
scroll to position [783, 0]
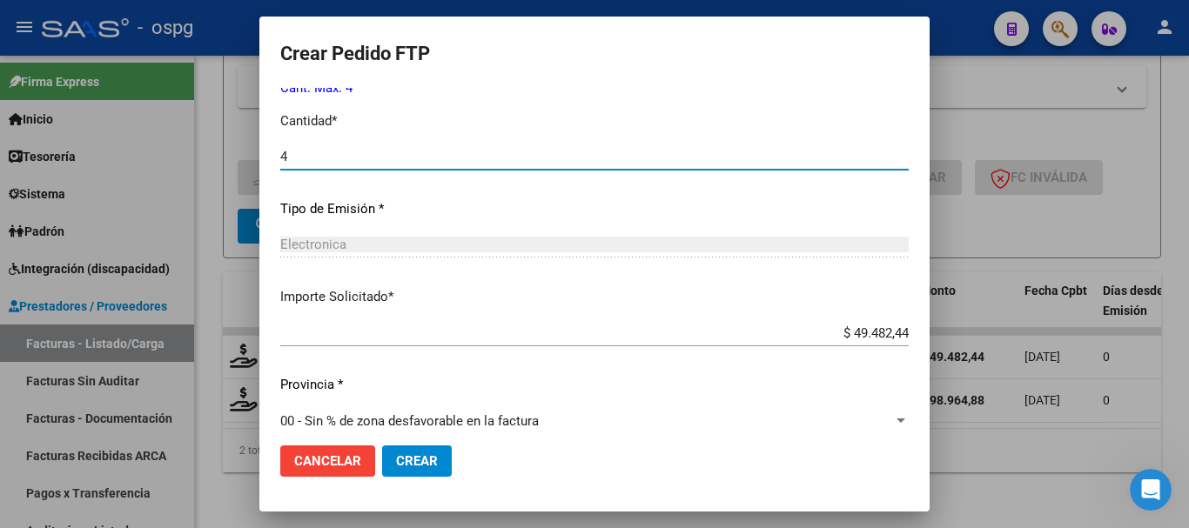
type input "4"
click at [399, 465] on span "Crear" at bounding box center [417, 462] width 42 height 16
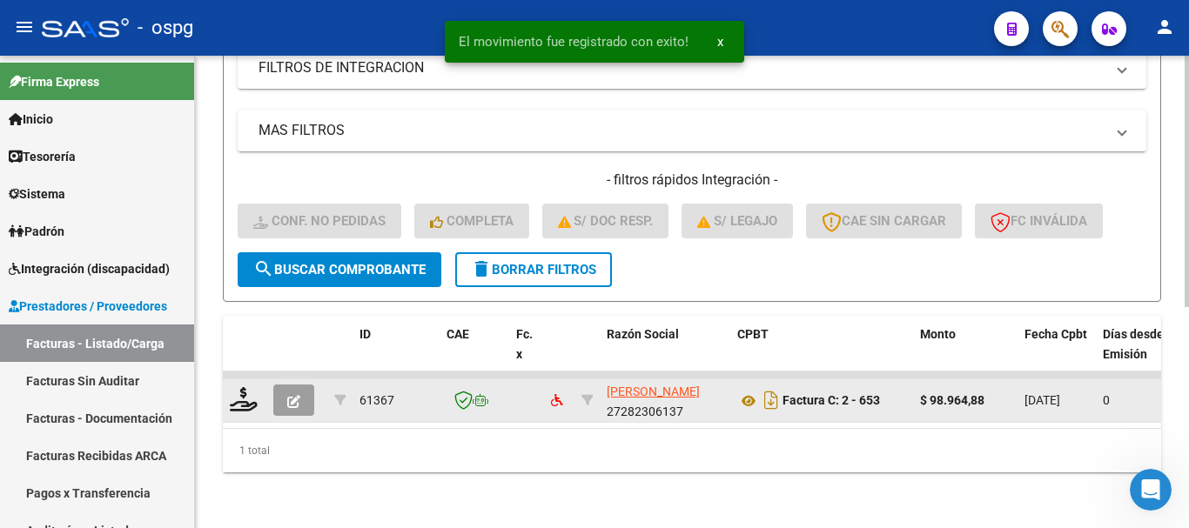
scroll to position [416, 0]
click at [245, 389] on icon at bounding box center [244, 399] width 28 height 24
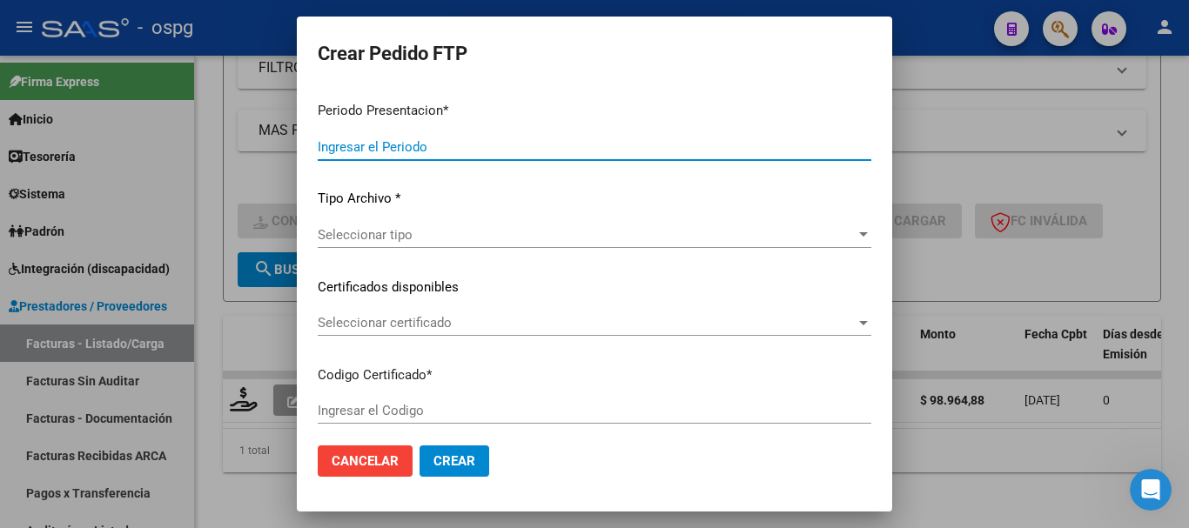
type input "202508"
type input "$ 98.964,88"
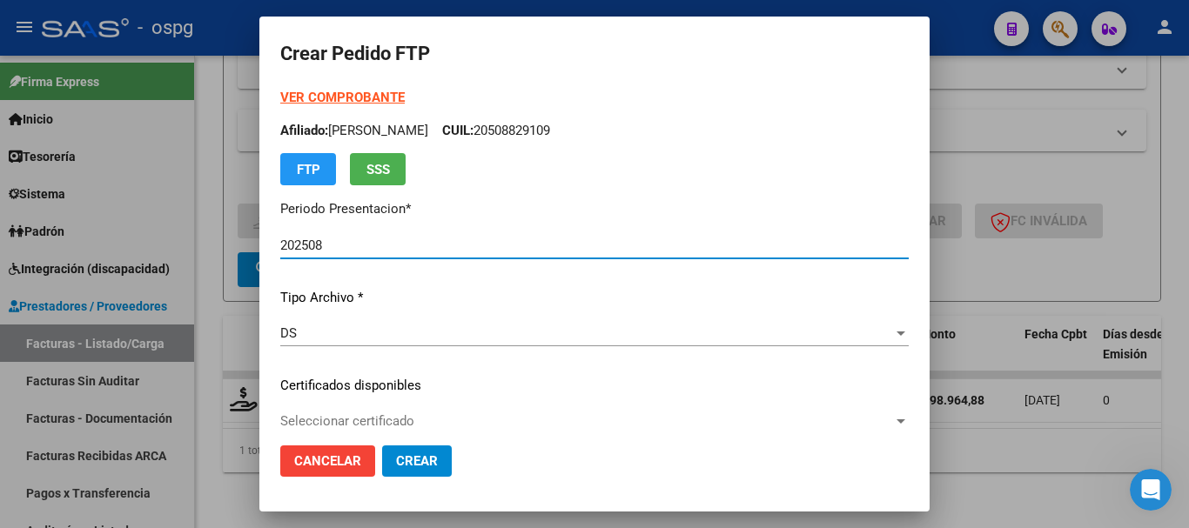
type input "2918666"
type input "[DATE]"
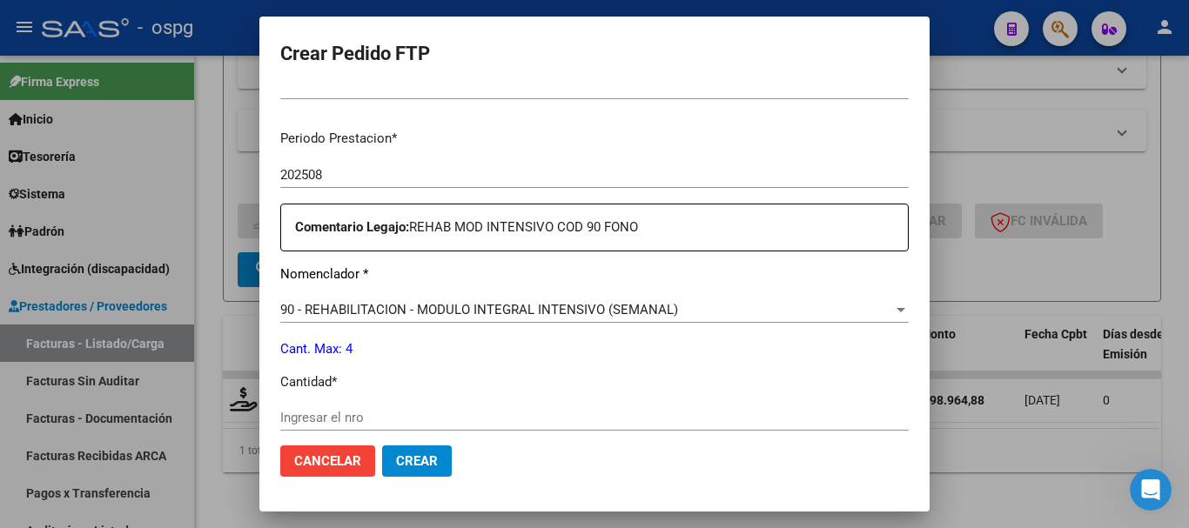
scroll to position [609, 0]
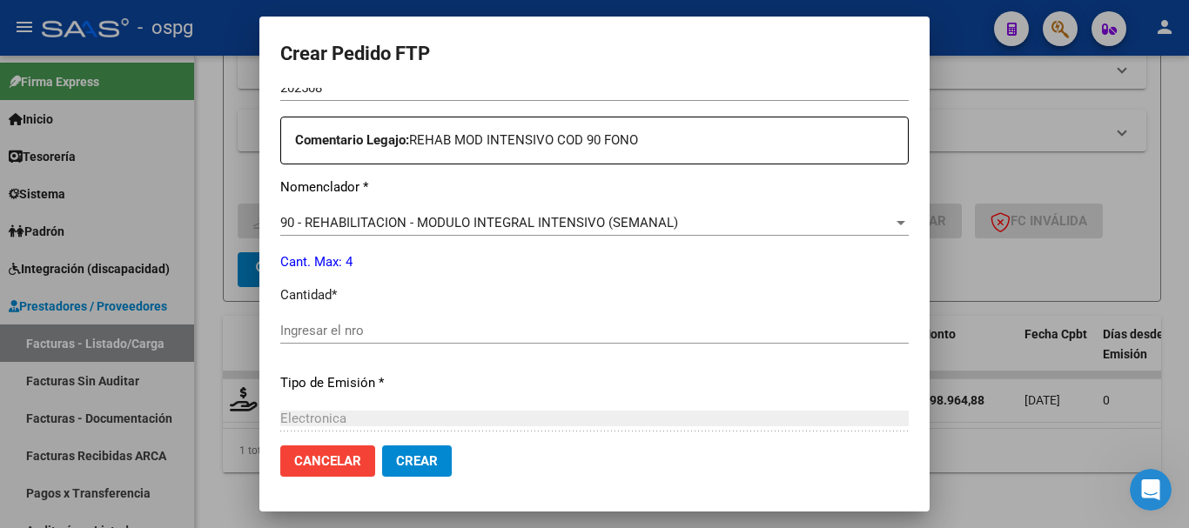
click at [559, 326] on input "Ingresar el nro" at bounding box center [594, 331] width 628 height 16
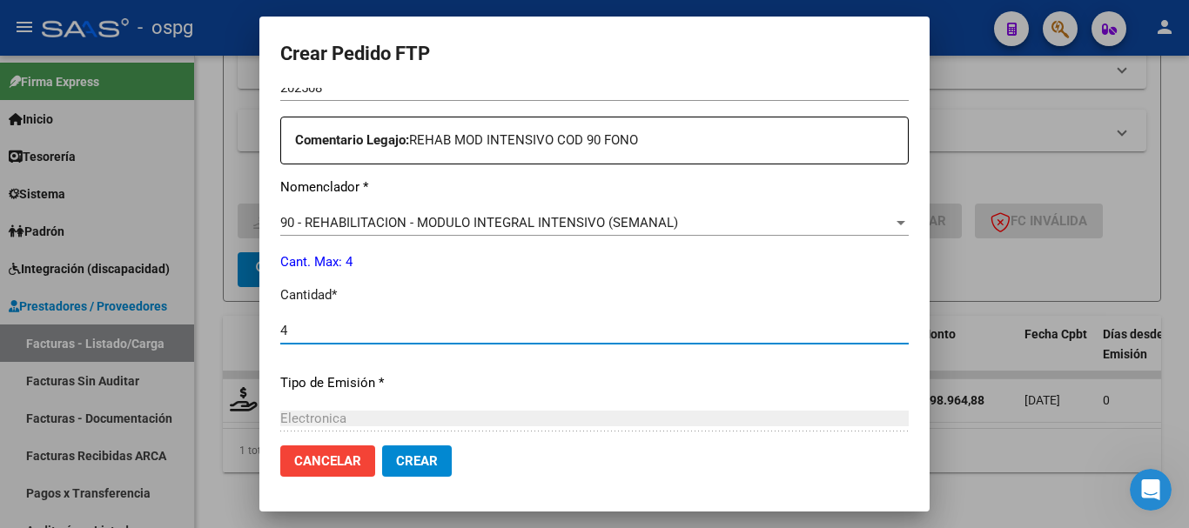
type input "4"
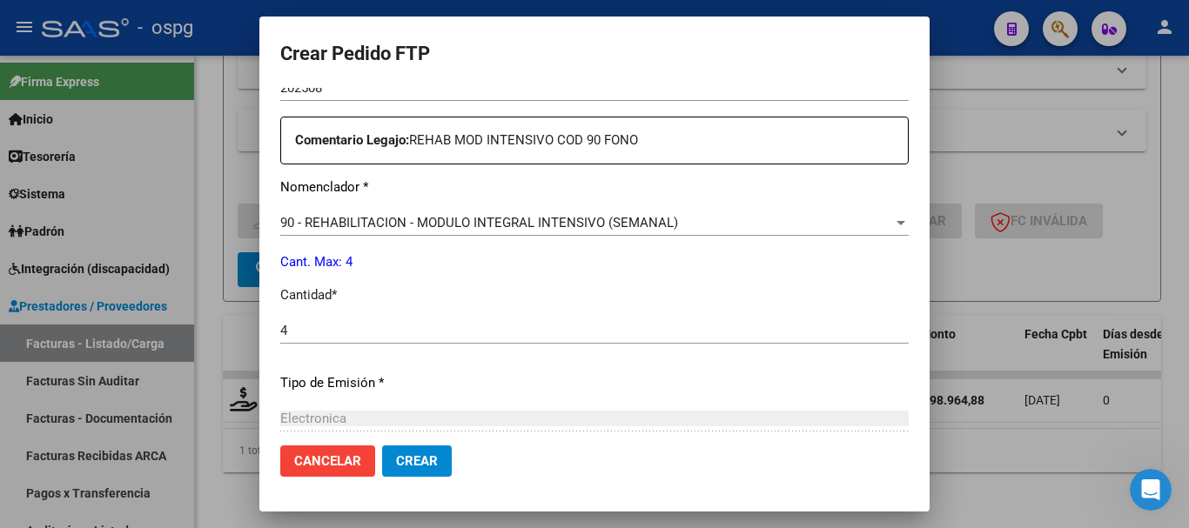
scroll to position [696, 0]
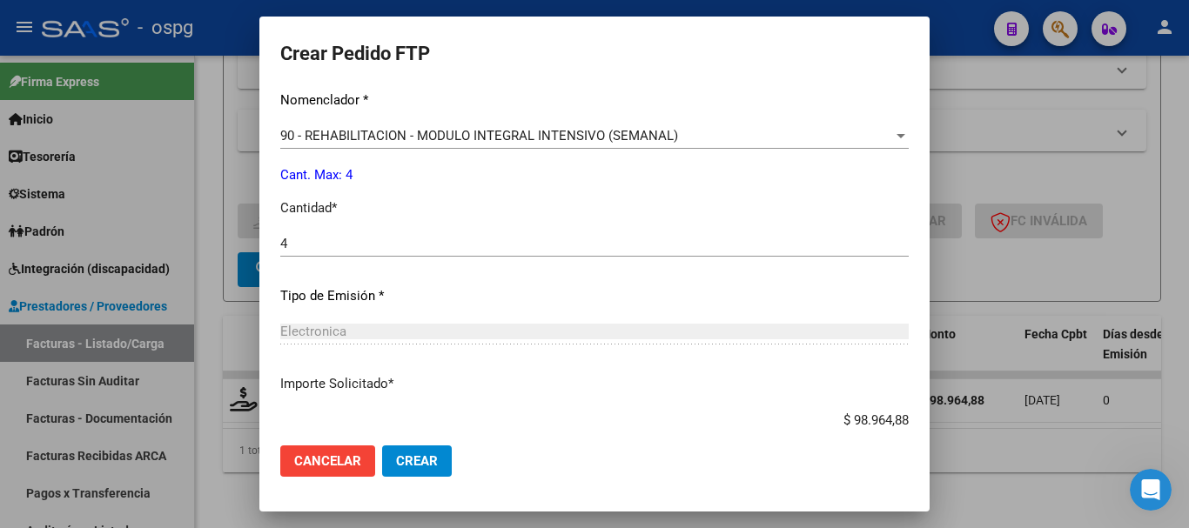
click at [414, 455] on span "Crear" at bounding box center [417, 462] width 42 height 16
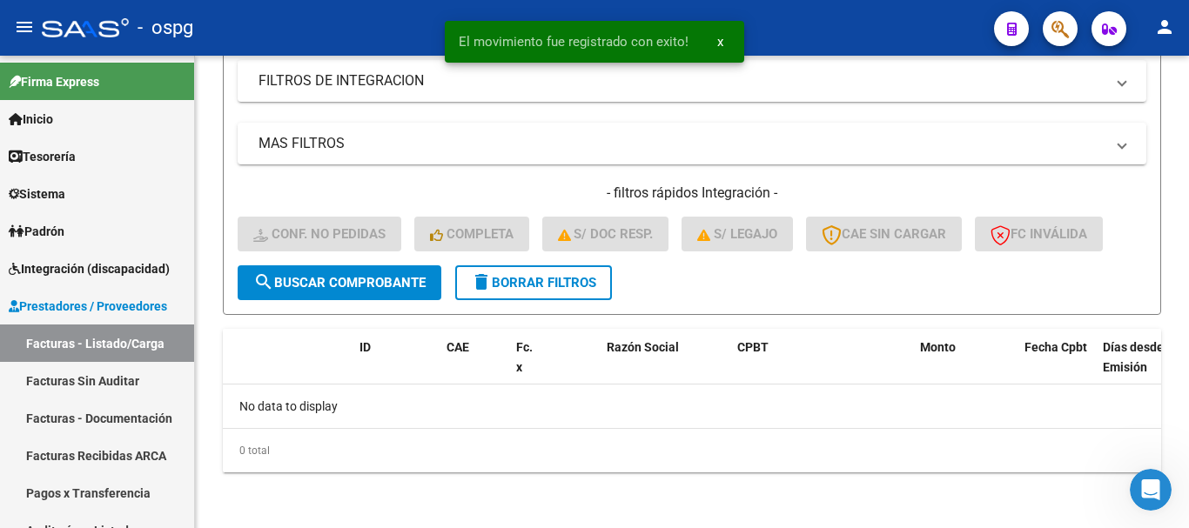
scroll to position [389, 0]
click at [554, 283] on span "delete Borrar Filtros" at bounding box center [533, 283] width 125 height 16
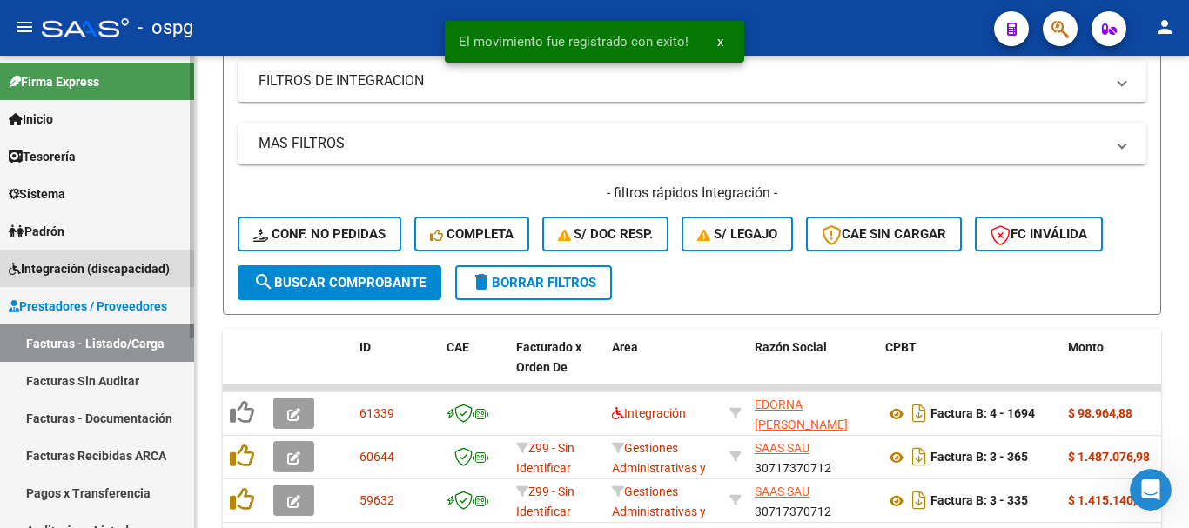
click at [74, 266] on span "Integración (discapacidad)" at bounding box center [89, 268] width 161 height 19
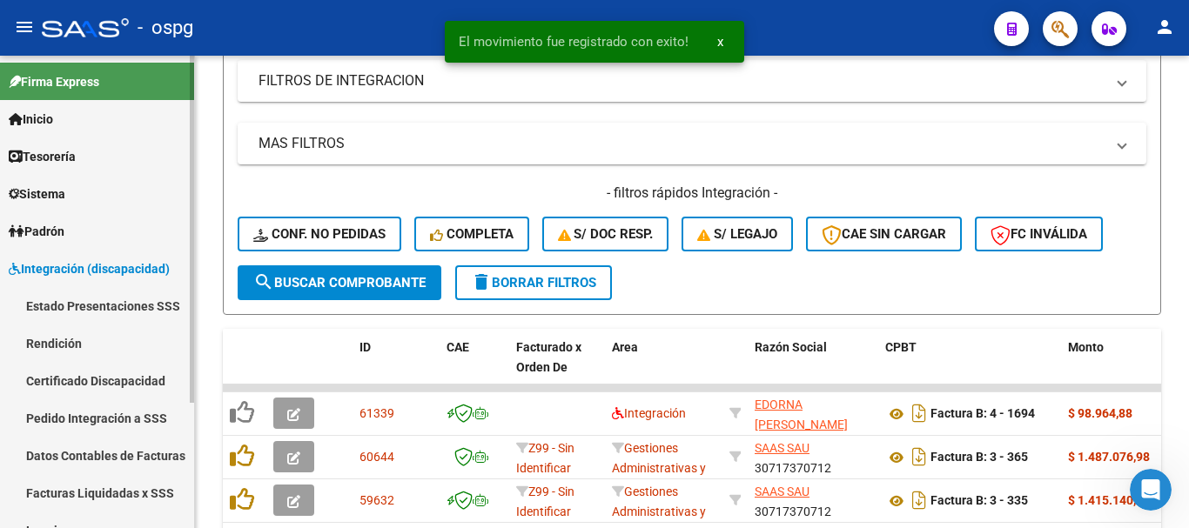
click at [77, 420] on link "Pedido Integración a SSS" at bounding box center [97, 418] width 194 height 37
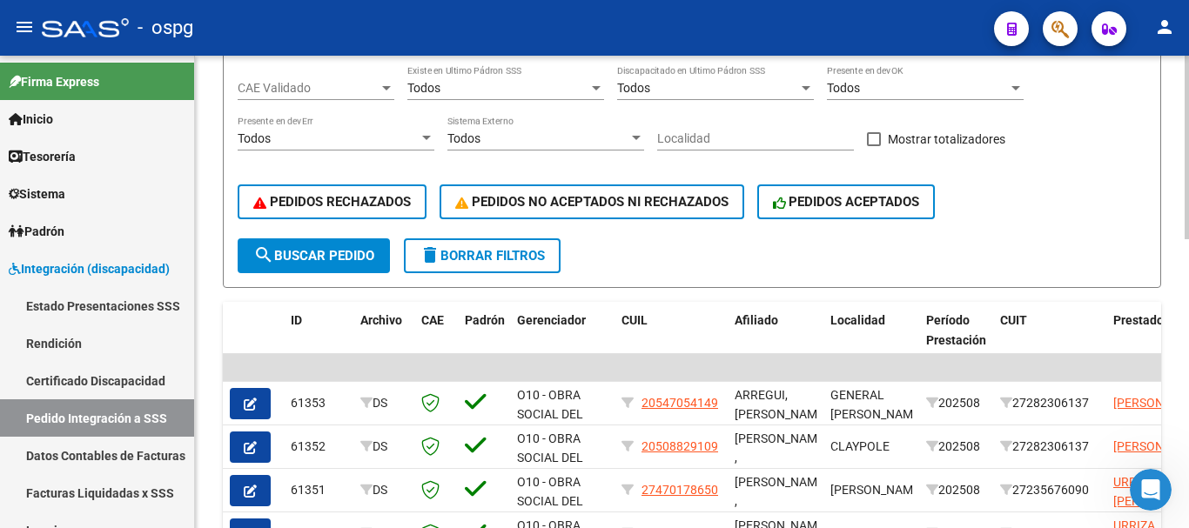
scroll to position [484, 0]
